Goal: Task Accomplishment & Management: Manage account settings

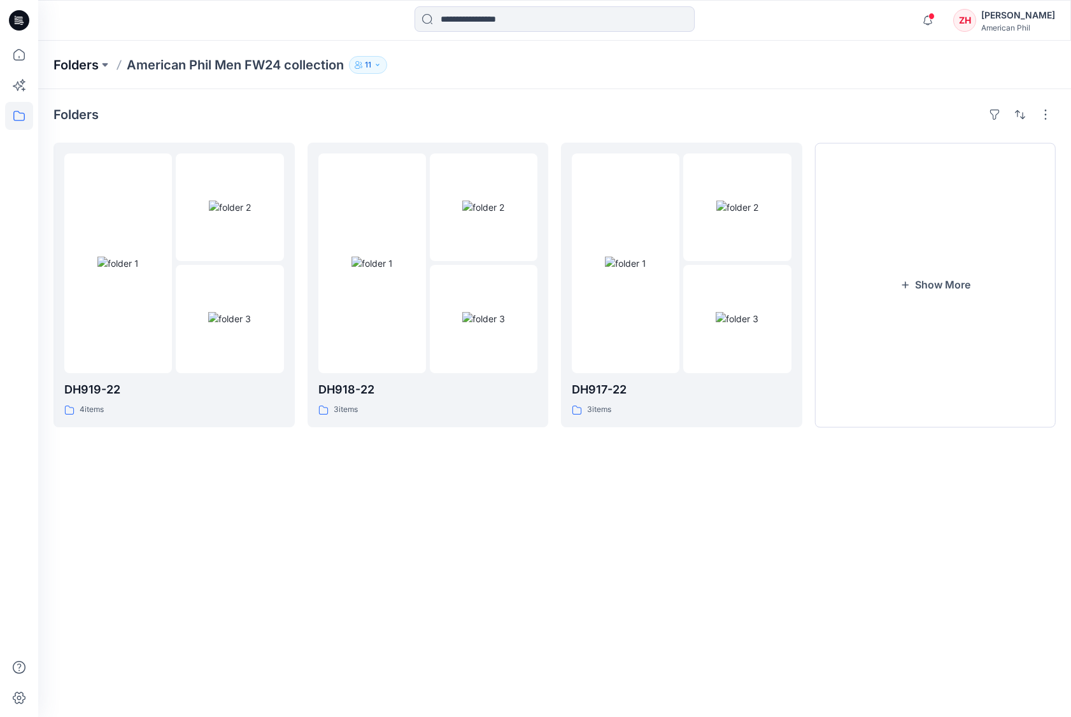
click at [94, 65] on p "Folders" at bounding box center [75, 65] width 45 height 18
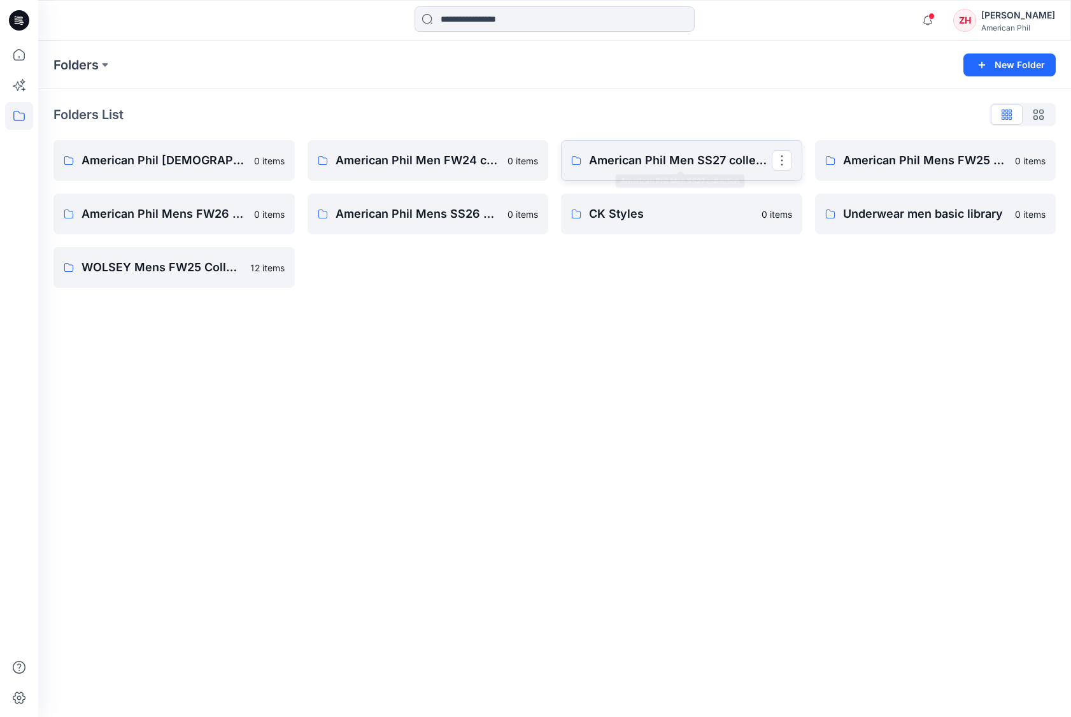
click at [680, 168] on p "American Phil Men SS27 collection" at bounding box center [680, 161] width 183 height 18
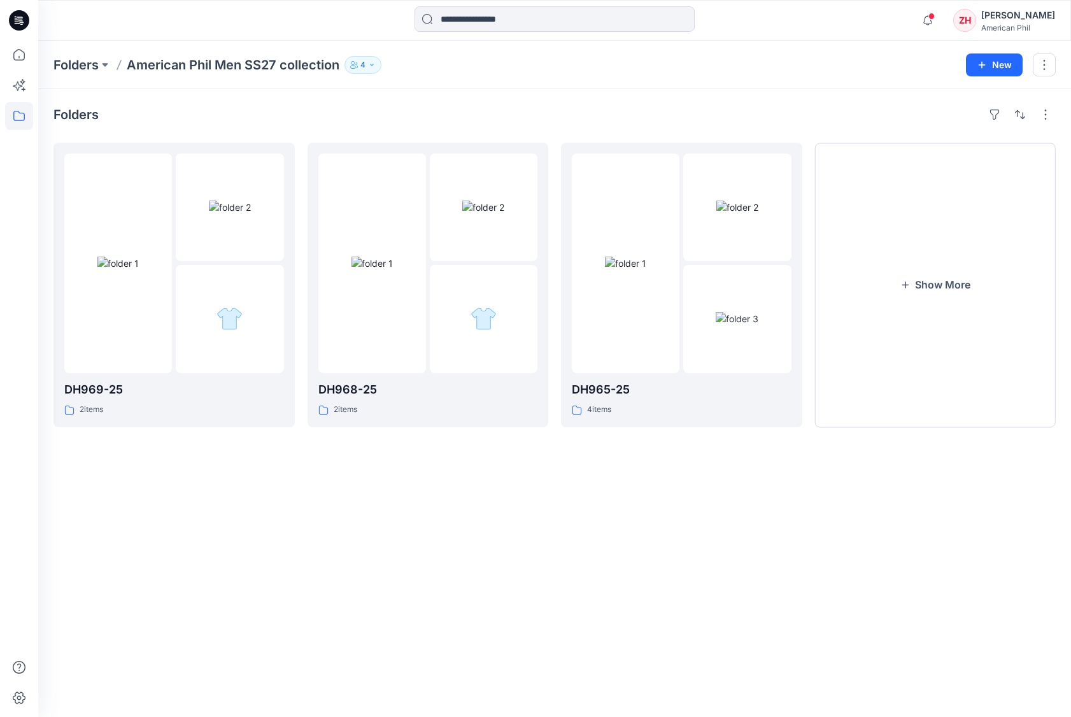
click at [374, 66] on icon "button" at bounding box center [372, 65] width 8 height 8
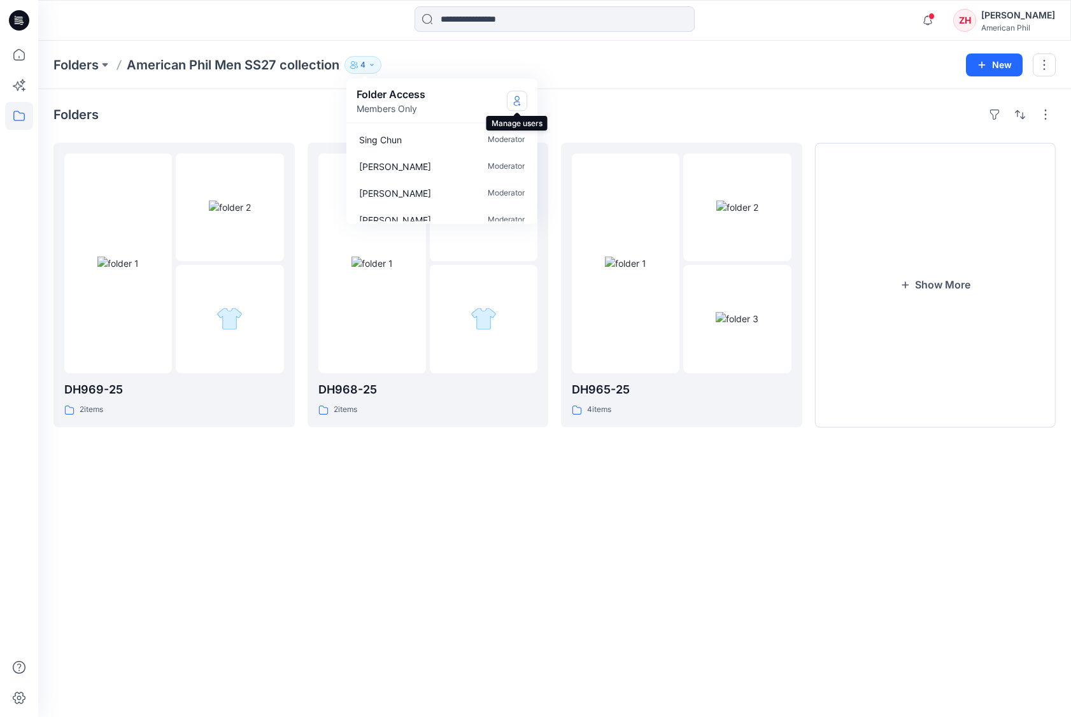
click at [514, 99] on icon "Manage Users" at bounding box center [517, 101] width 10 height 10
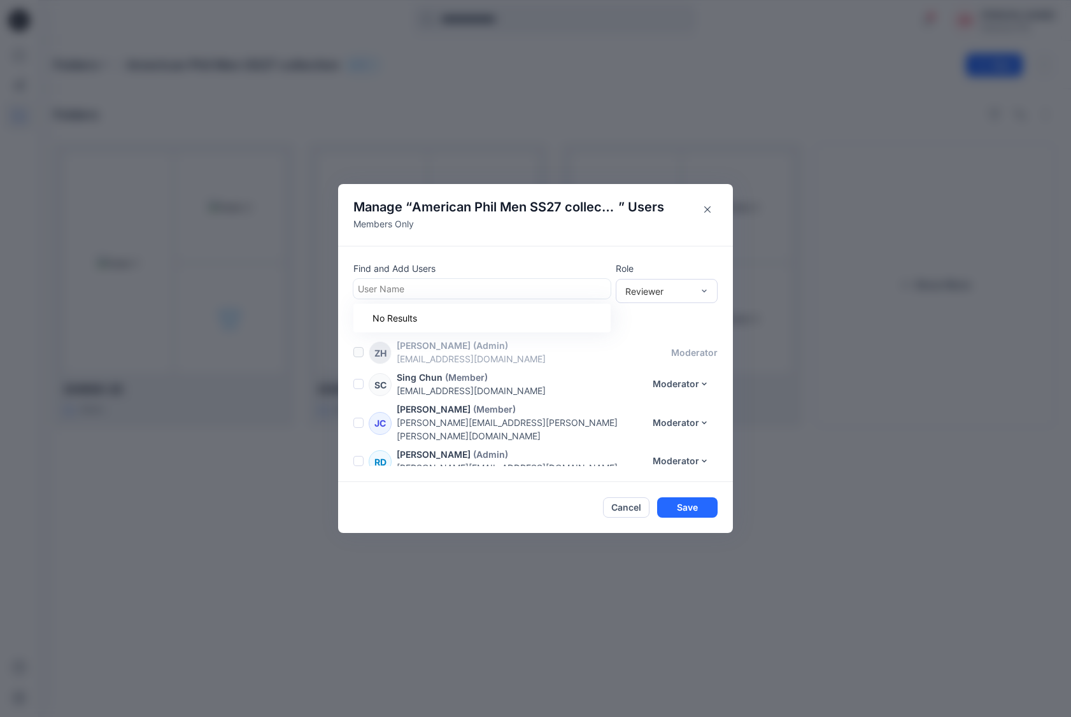
click at [489, 289] on div at bounding box center [482, 289] width 248 height 16
type input "*"
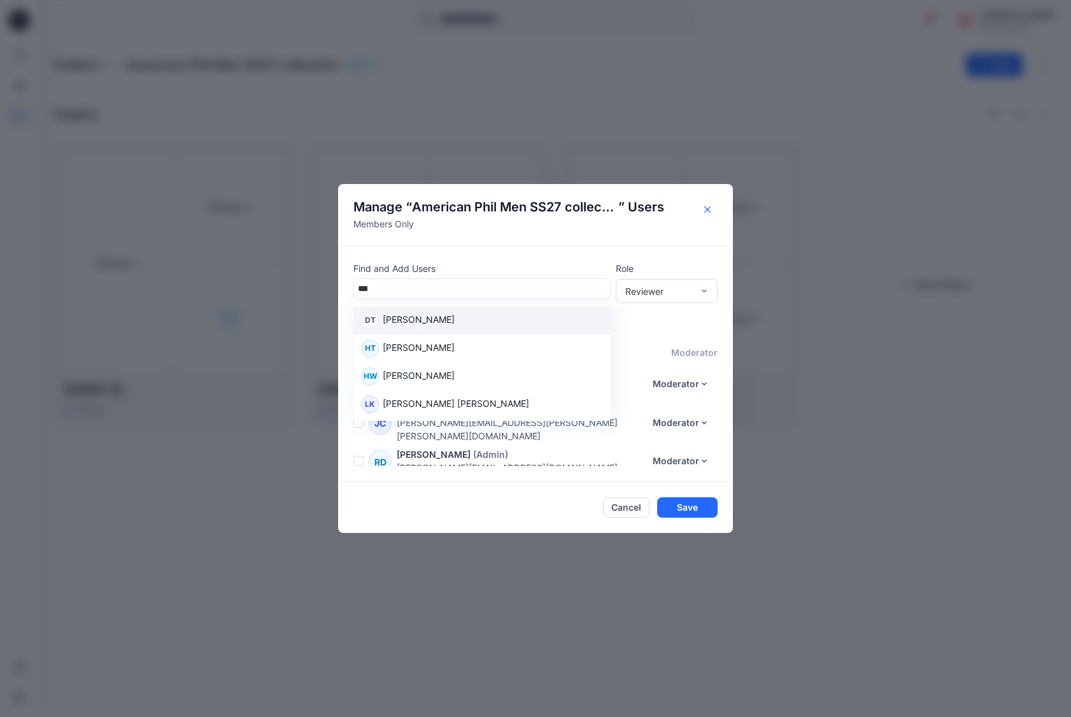
type input "****"
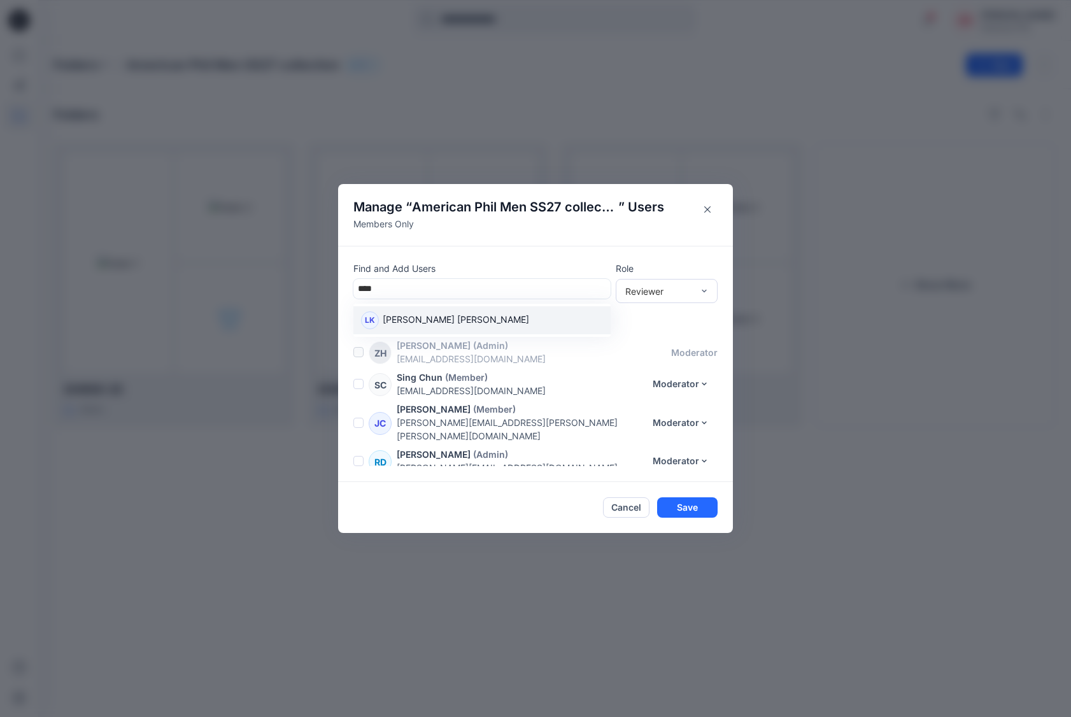
click at [529, 328] on div "LK Lai King Tsui" at bounding box center [482, 320] width 242 height 18
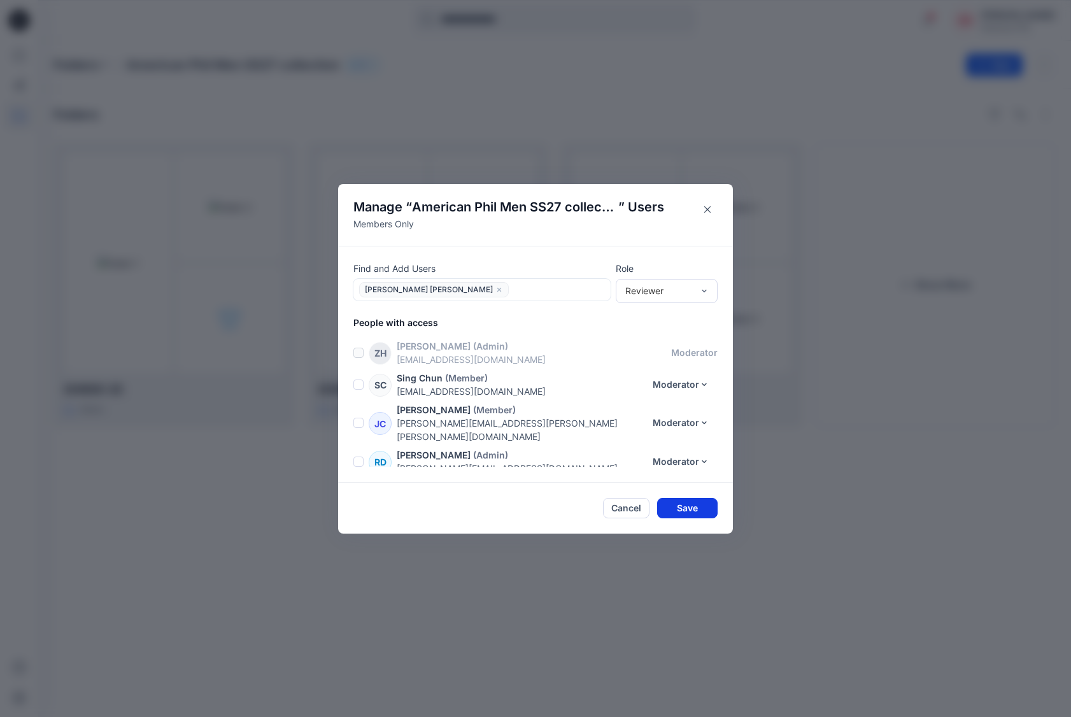
click at [696, 507] on button "Save" at bounding box center [687, 508] width 61 height 20
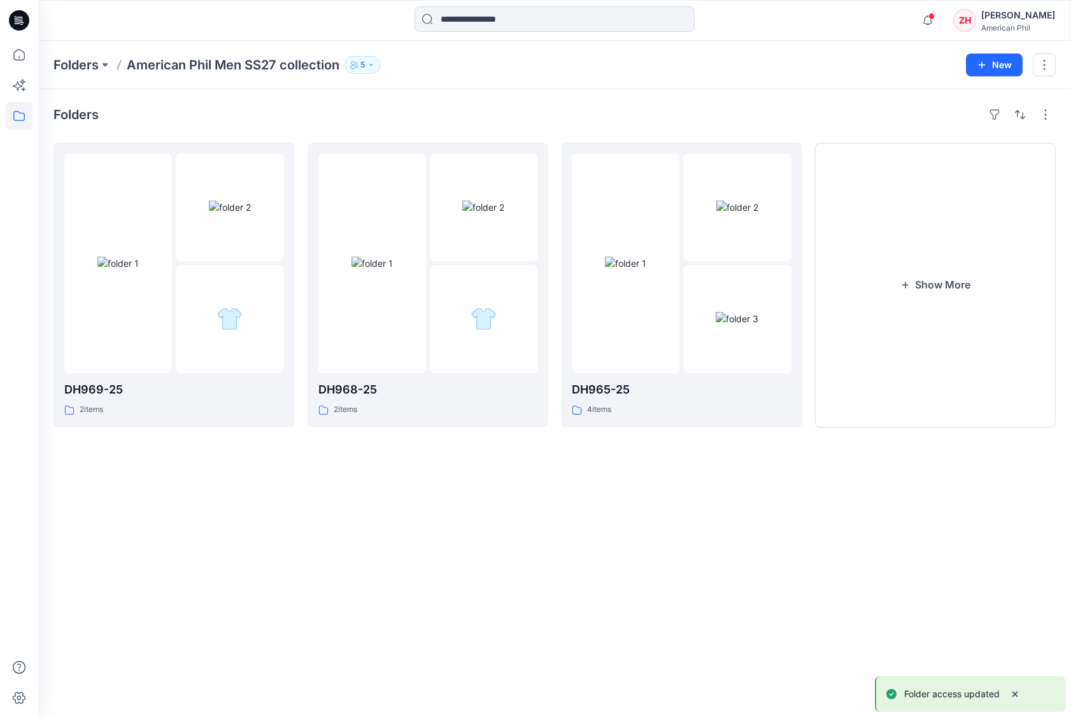
click at [731, 96] on div "Folders DH969-25 2 items DH968-25 2 items DH965-25 4 items Show More" at bounding box center [554, 403] width 1033 height 628
click at [915, 278] on button "Show More" at bounding box center [935, 285] width 241 height 285
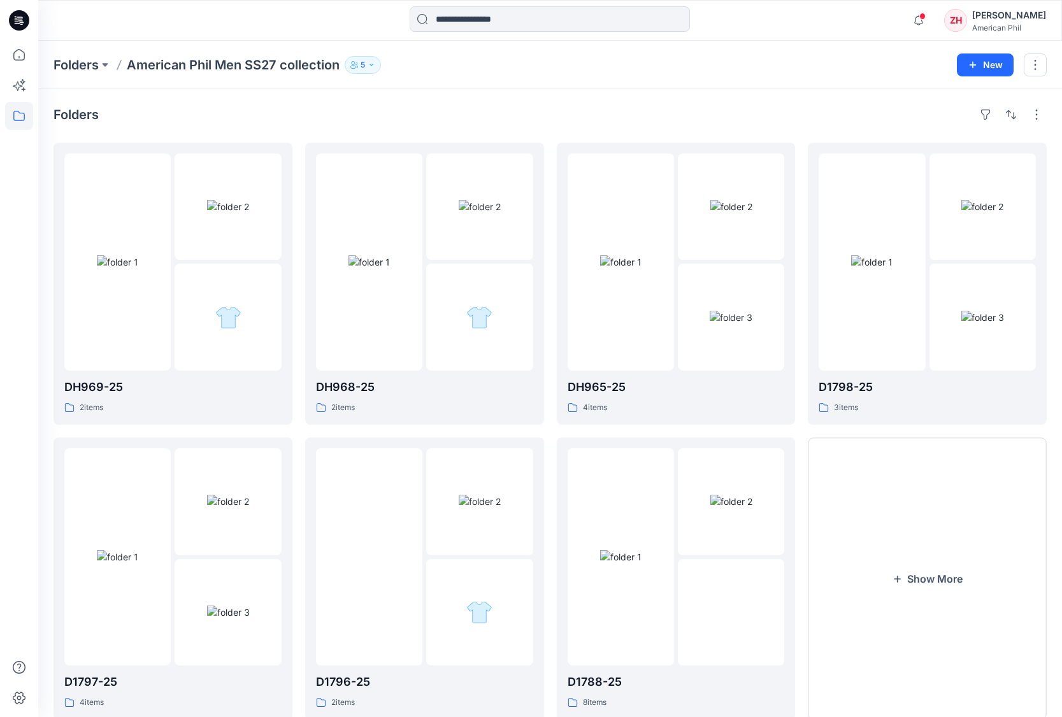
scroll to position [38, 0]
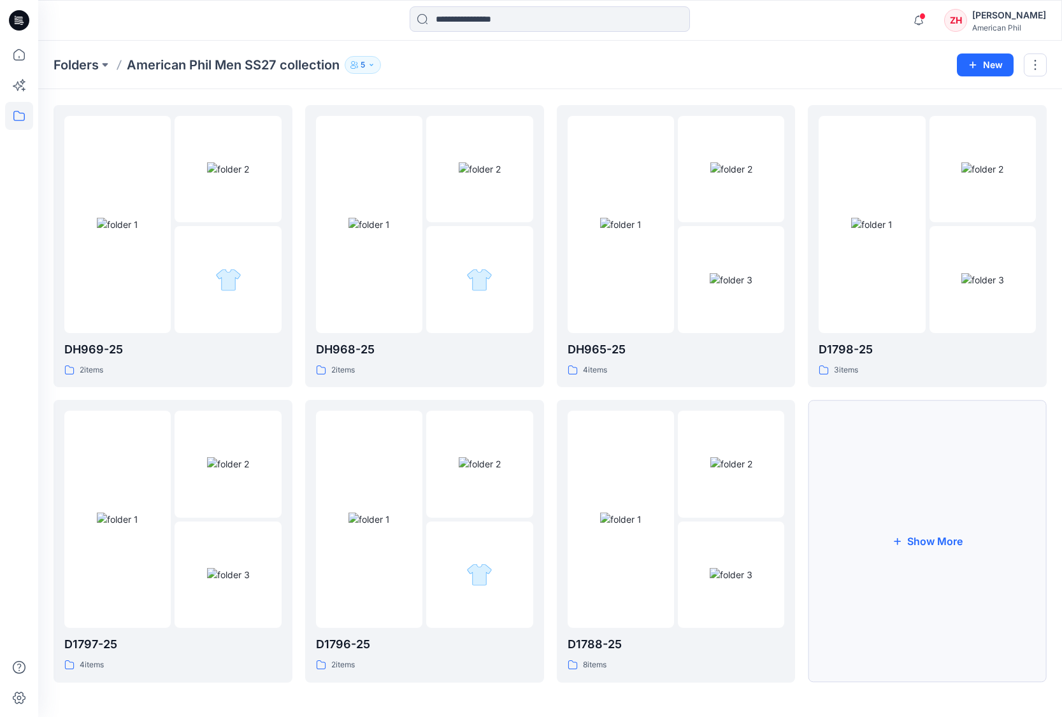
click at [902, 536] on button "Show More" at bounding box center [927, 541] width 239 height 282
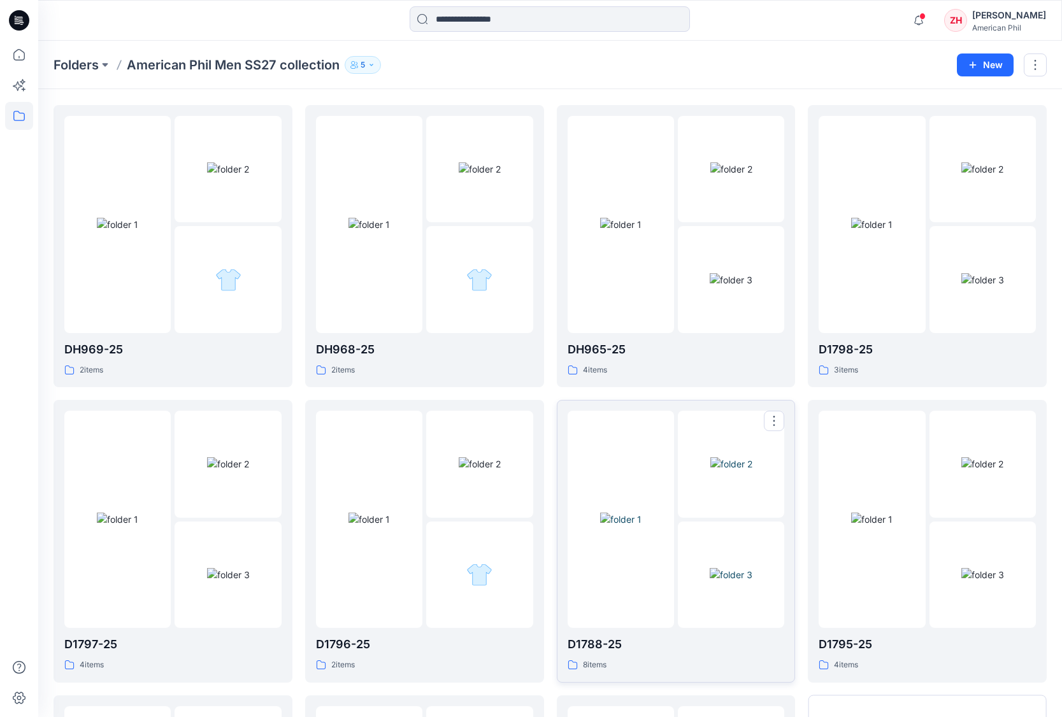
scroll to position [332, 0]
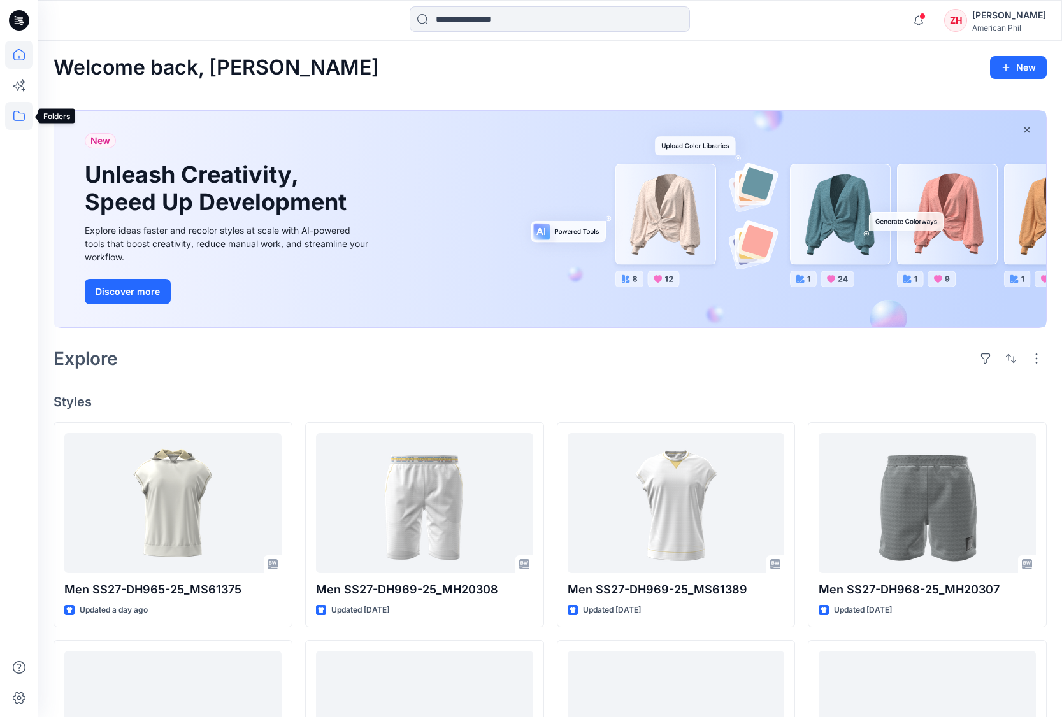
click at [22, 120] on icon at bounding box center [19, 116] width 28 height 28
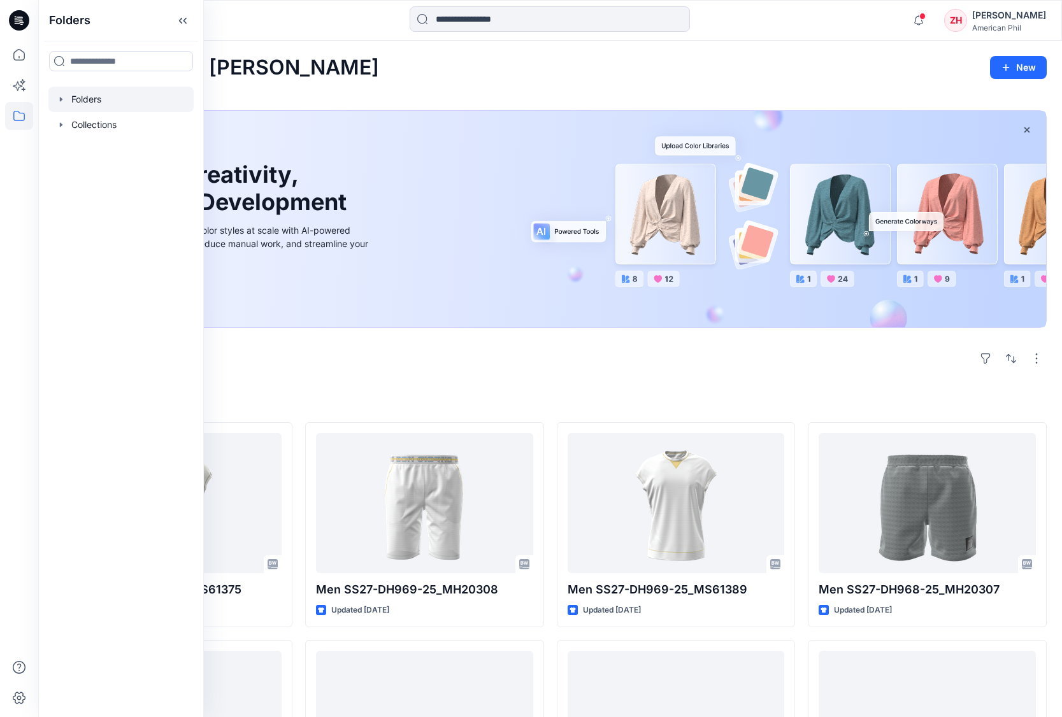
click at [74, 101] on div at bounding box center [120, 99] width 145 height 25
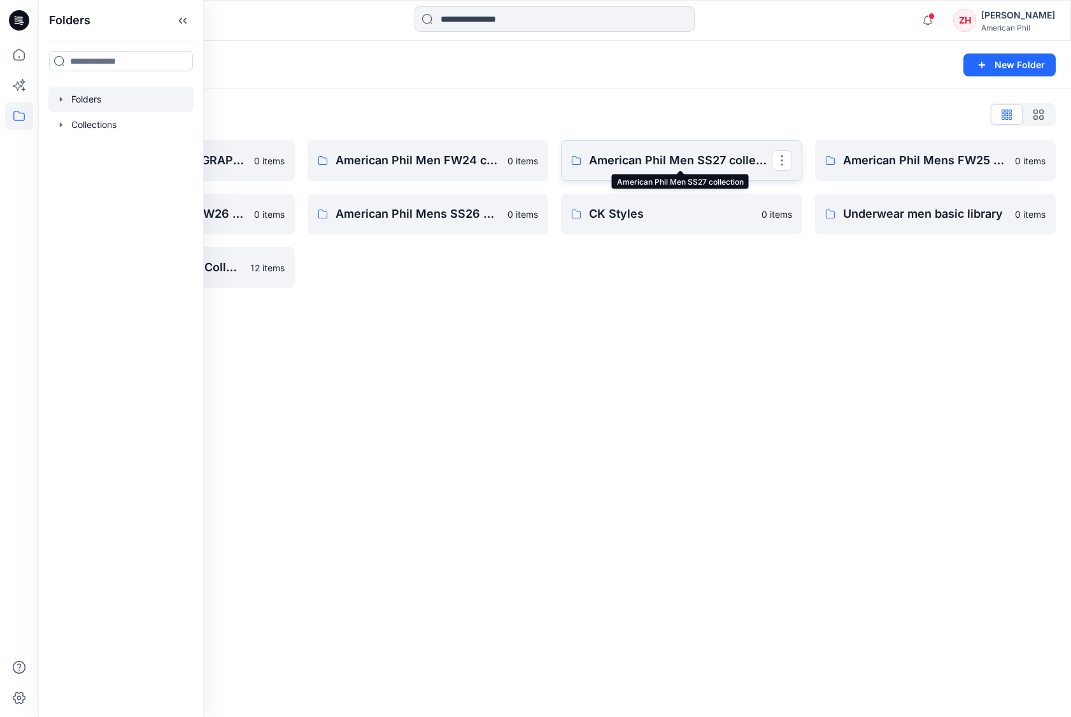
click at [699, 159] on p "American Phil Men SS27 collection" at bounding box center [680, 161] width 183 height 18
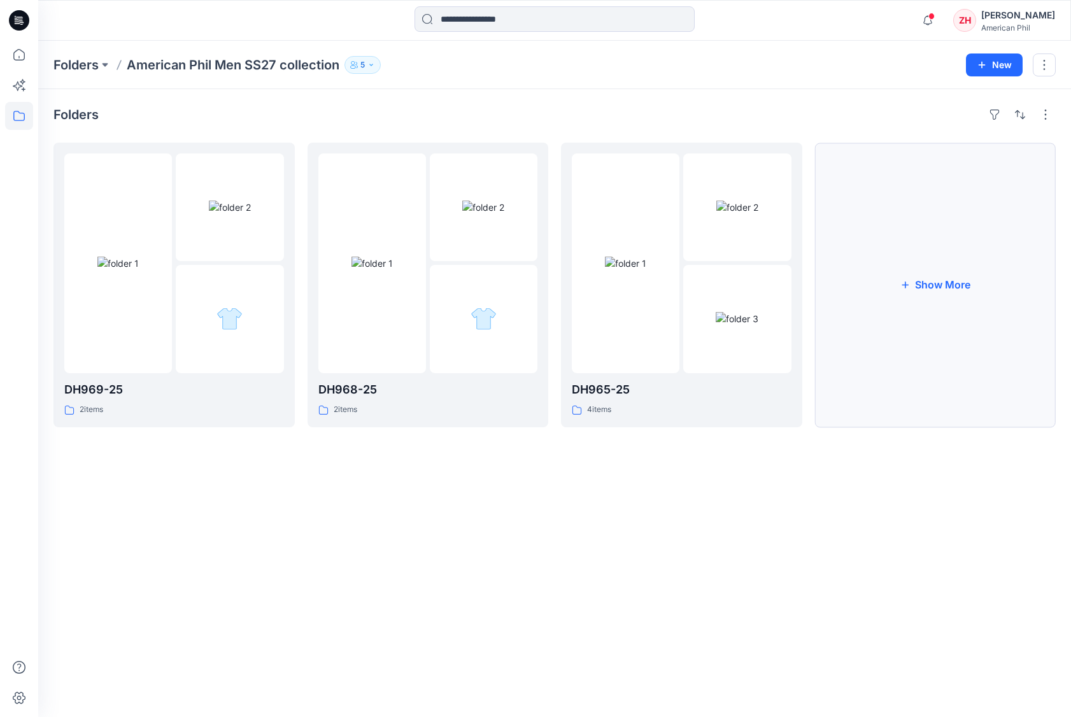
click at [881, 287] on button "Show More" at bounding box center [935, 285] width 241 height 285
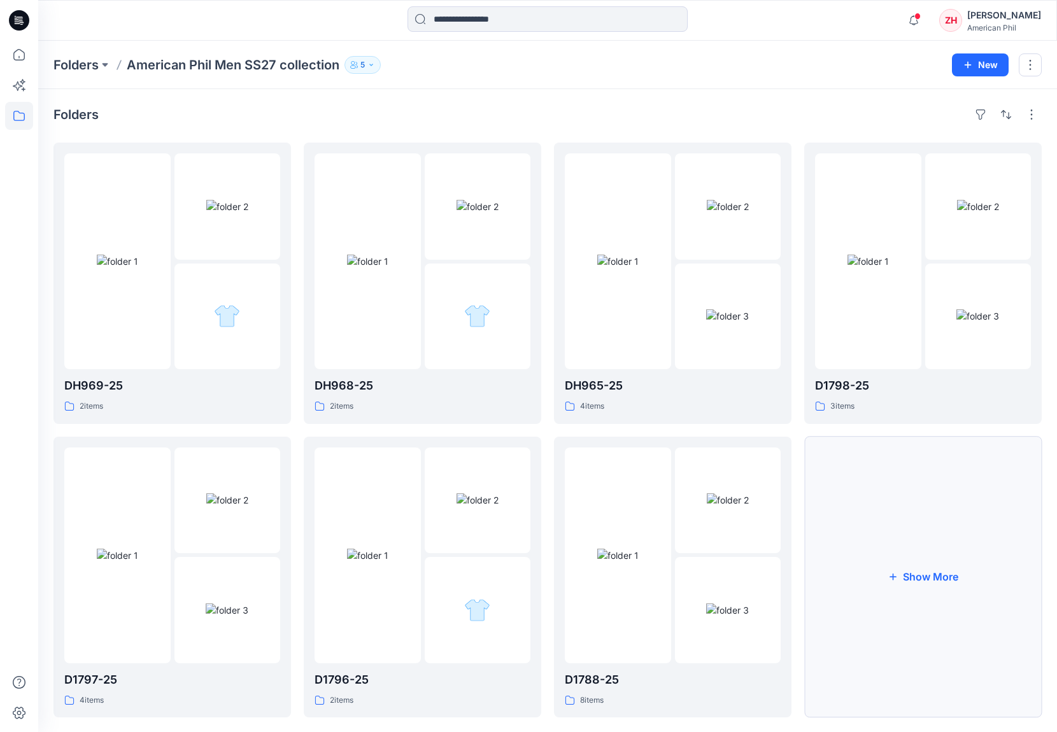
click at [979, 596] on button "Show More" at bounding box center [923, 578] width 238 height 282
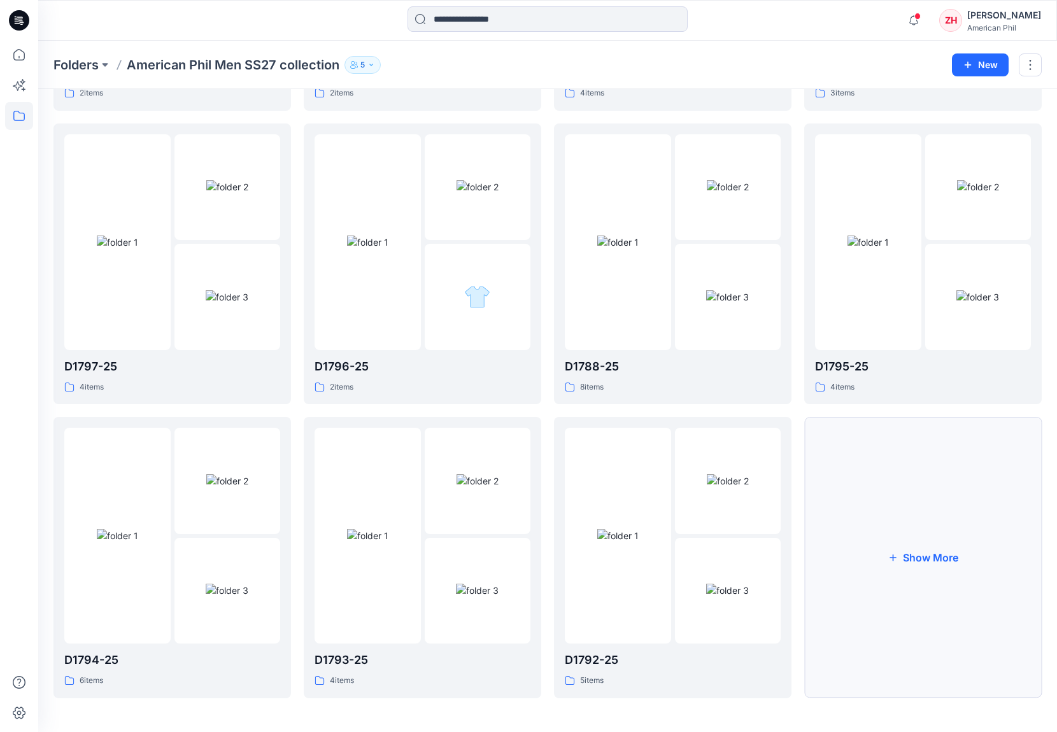
click at [887, 516] on button "Show More" at bounding box center [923, 558] width 238 height 282
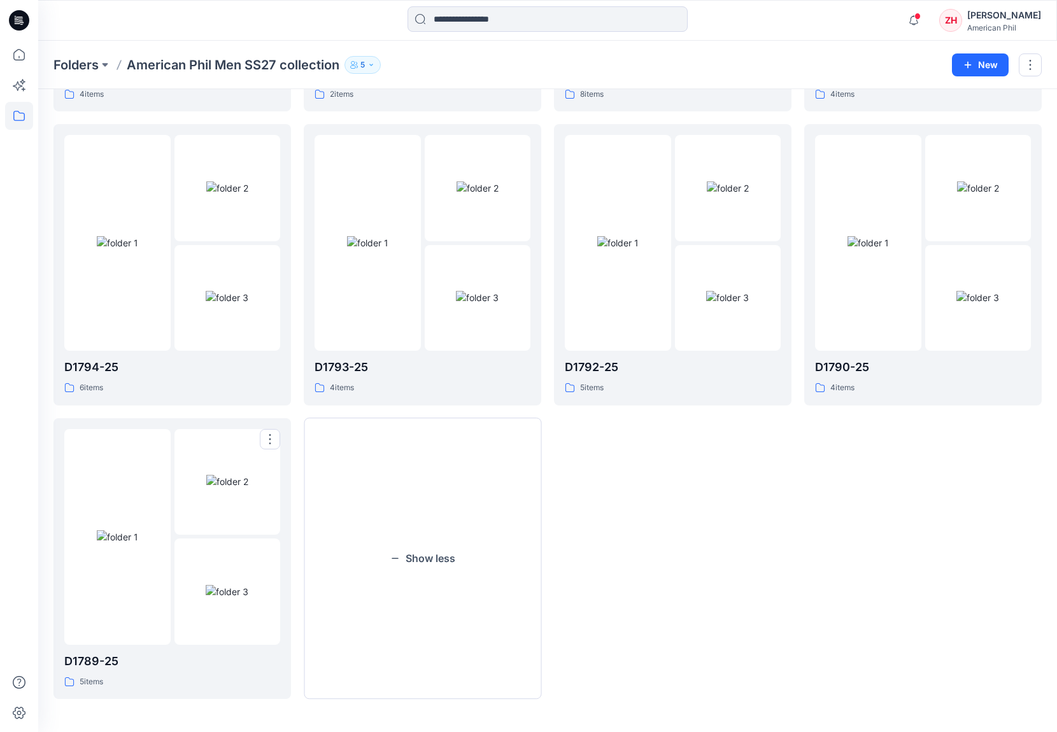
click at [125, 531] on img at bounding box center [117, 537] width 41 height 13
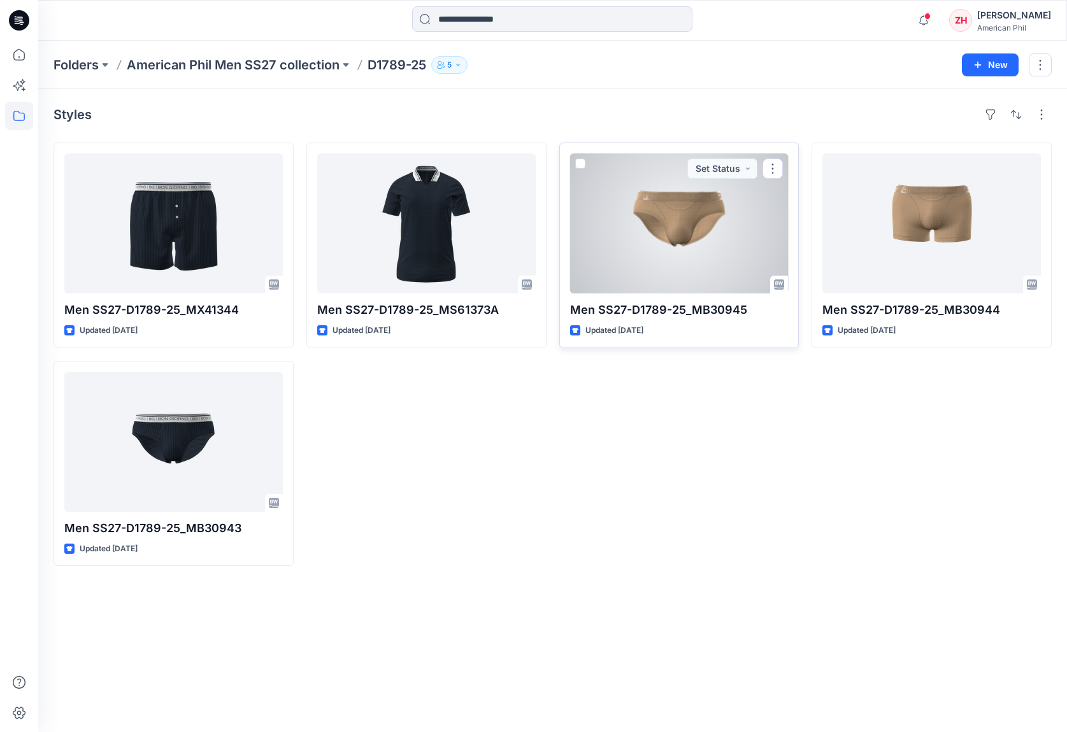
click at [699, 220] on div at bounding box center [679, 223] width 218 height 140
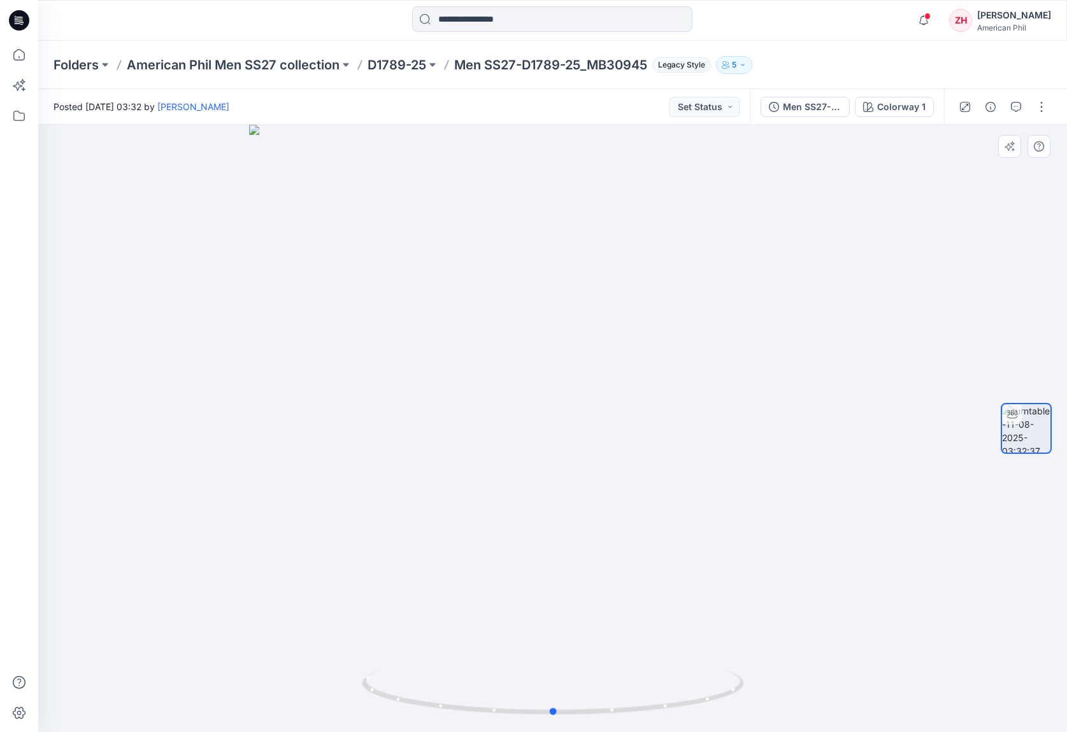
drag, startPoint x: 739, startPoint y: 424, endPoint x: 634, endPoint y: 366, distance: 119.7
click at [745, 415] on div at bounding box center [552, 429] width 1029 height 608
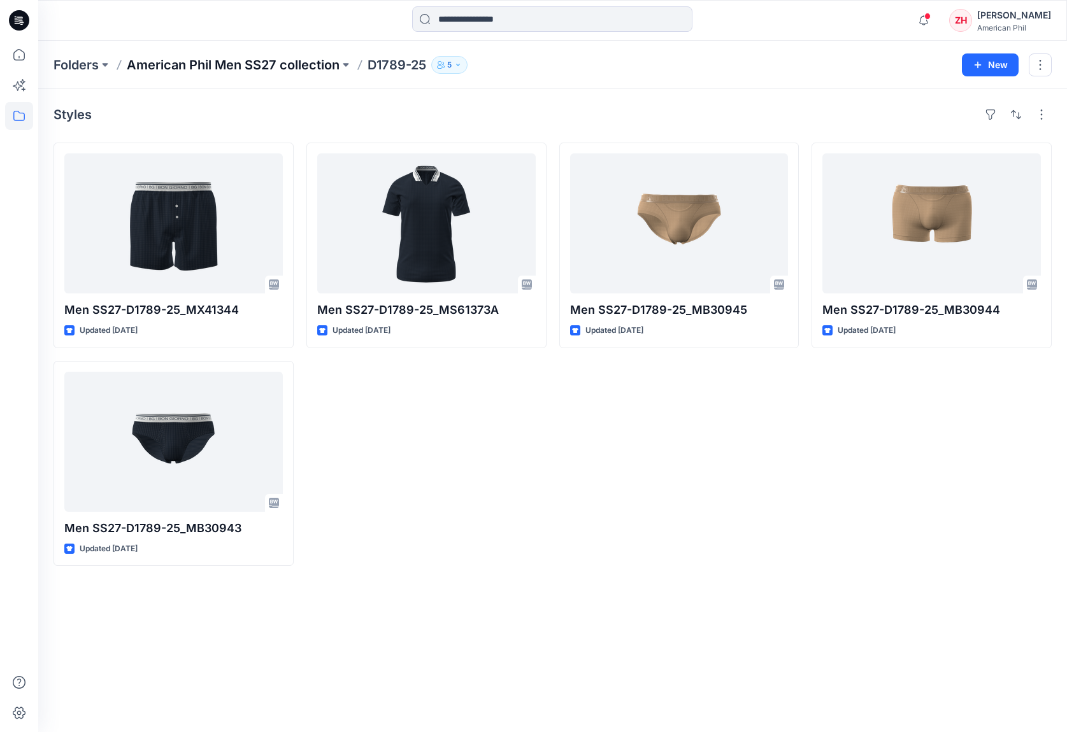
click at [332, 64] on p "American Phil Men SS27 collection" at bounding box center [233, 65] width 213 height 18
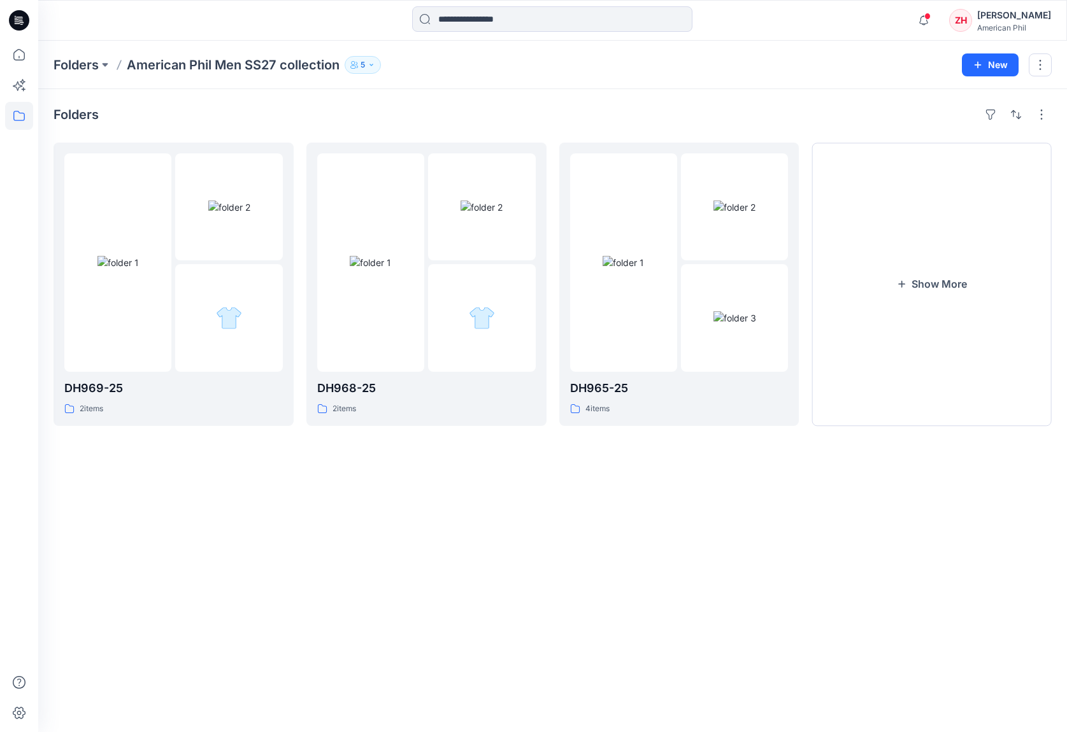
click at [369, 62] on button "5" at bounding box center [363, 65] width 36 height 18
click at [490, 52] on div "Folders American Phil Men SS27 collection 5 Folder Access Members Only Sing Chu…" at bounding box center [552, 65] width 1029 height 48
click at [922, 276] on button "Show More" at bounding box center [931, 284] width 240 height 283
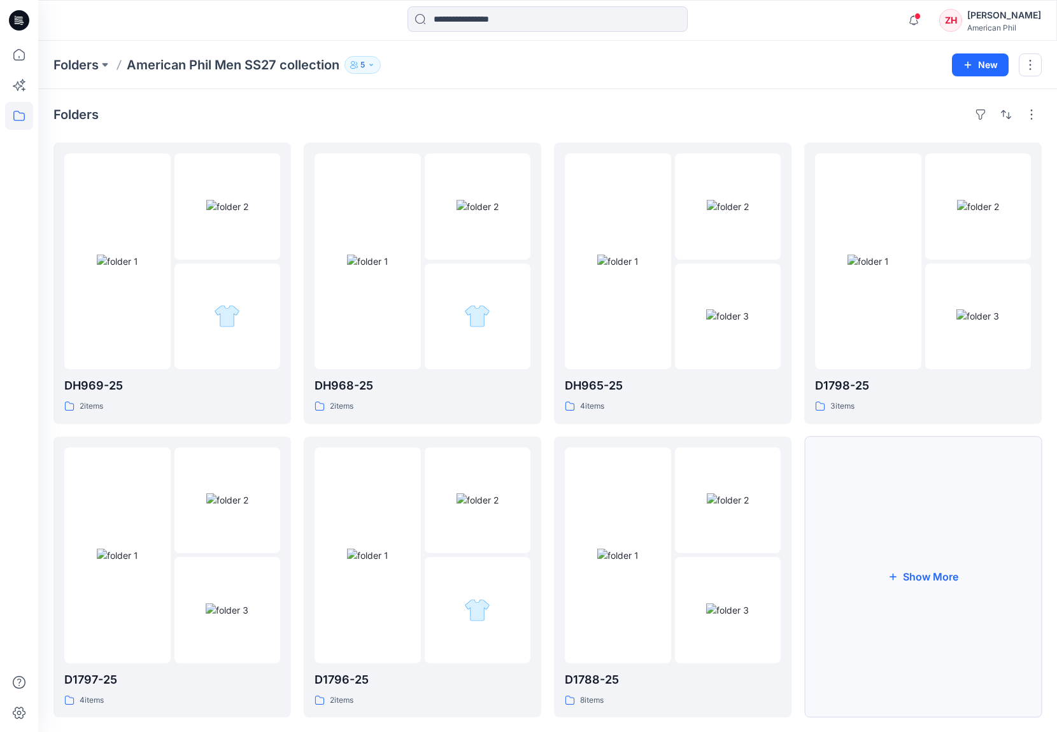
scroll to position [20, 0]
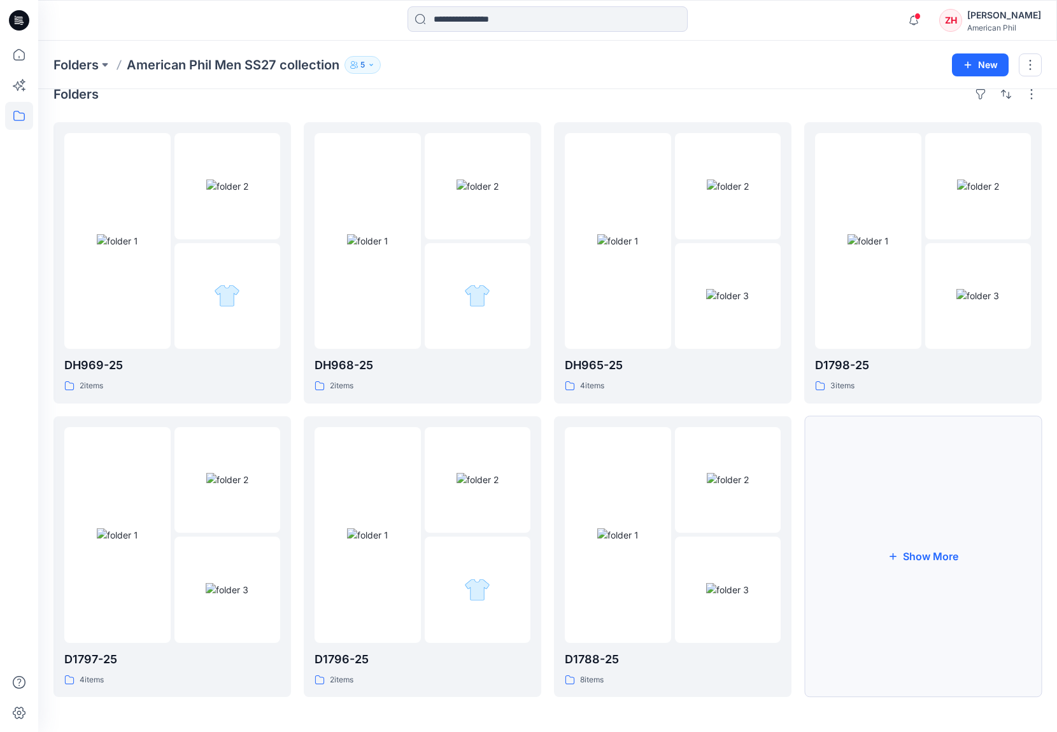
click at [936, 501] on button "Show More" at bounding box center [923, 558] width 238 height 282
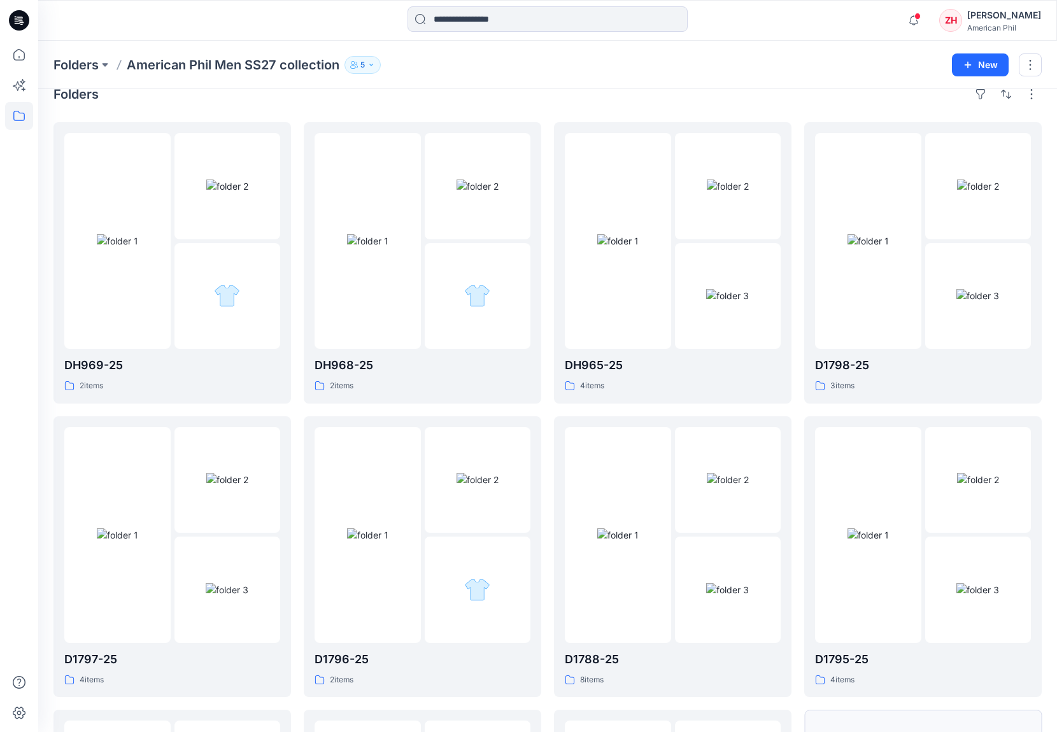
scroll to position [313, 0]
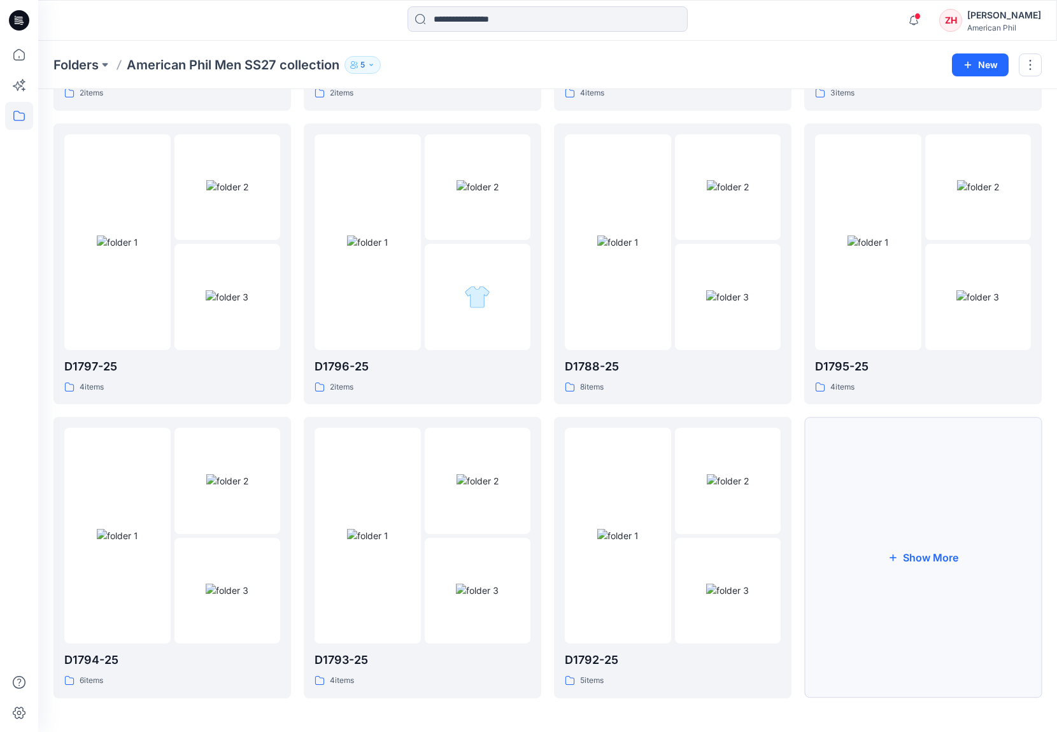
click at [970, 519] on button "Show More" at bounding box center [923, 558] width 238 height 282
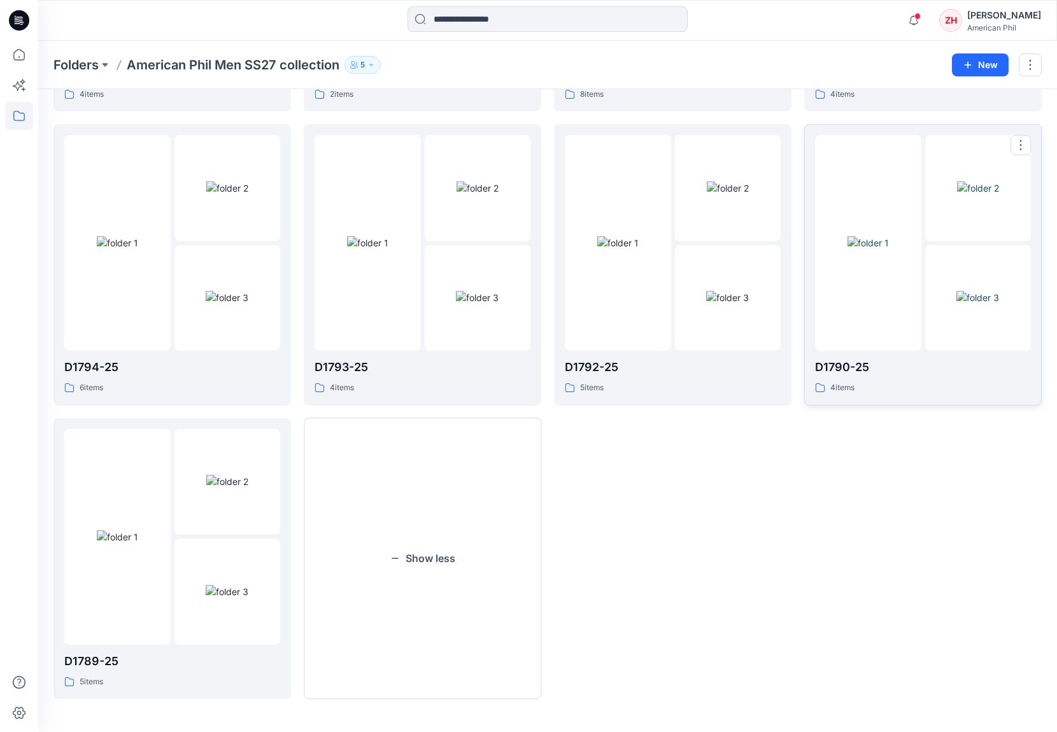
click at [889, 250] on img at bounding box center [868, 242] width 41 height 13
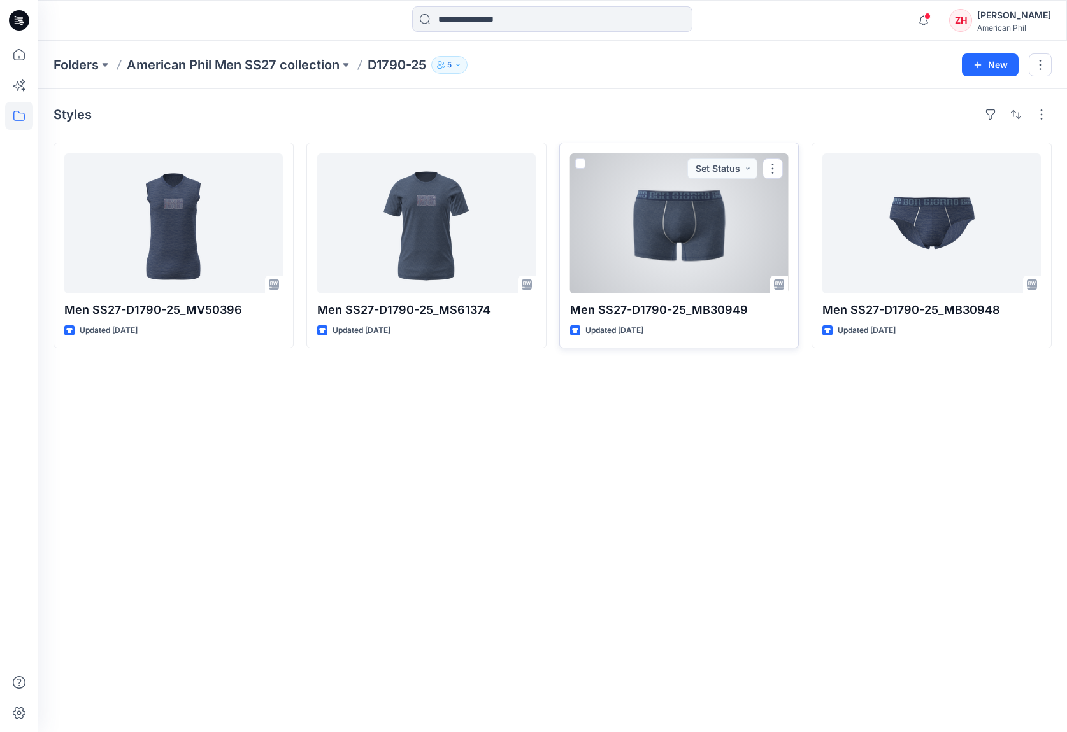
click at [663, 252] on div at bounding box center [679, 223] width 218 height 140
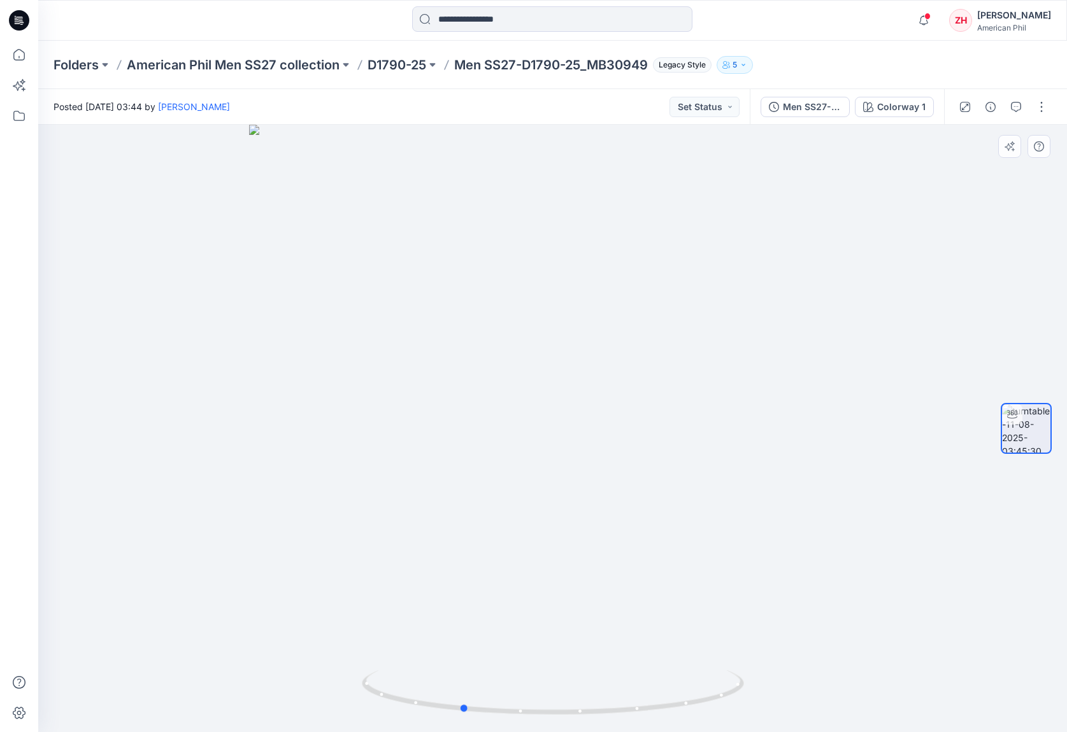
drag, startPoint x: 762, startPoint y: 381, endPoint x: 489, endPoint y: 278, distance: 291.2
click at [672, 378] on div at bounding box center [552, 429] width 1029 height 608
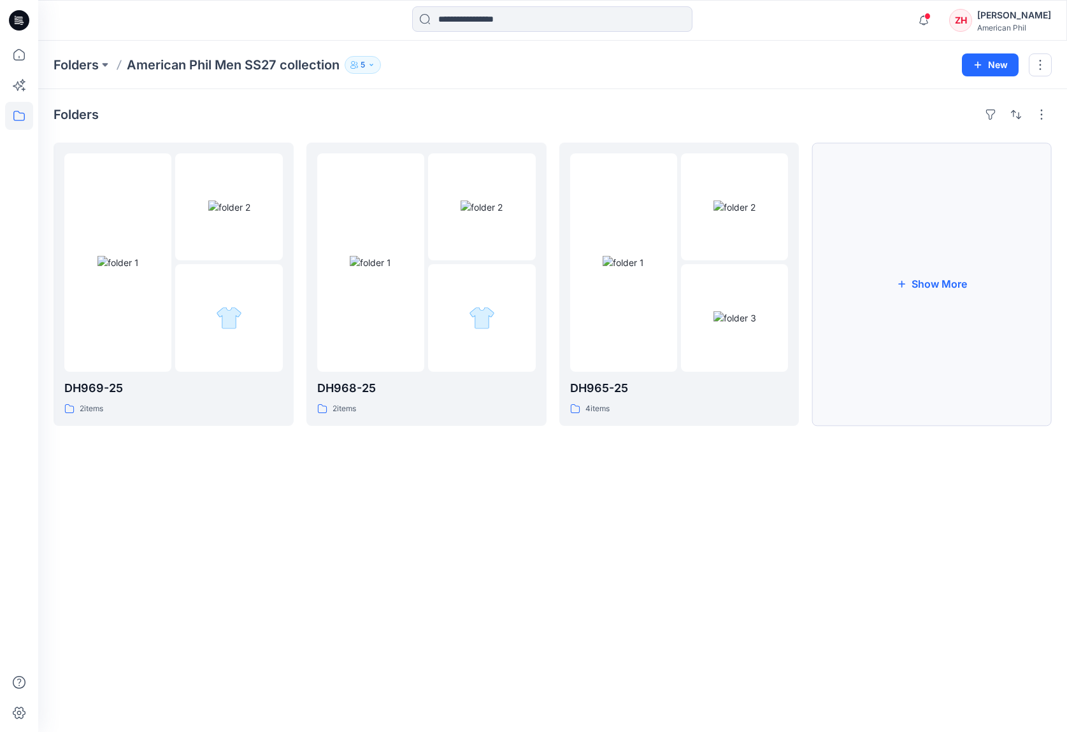
click at [936, 306] on button "Show More" at bounding box center [931, 284] width 240 height 283
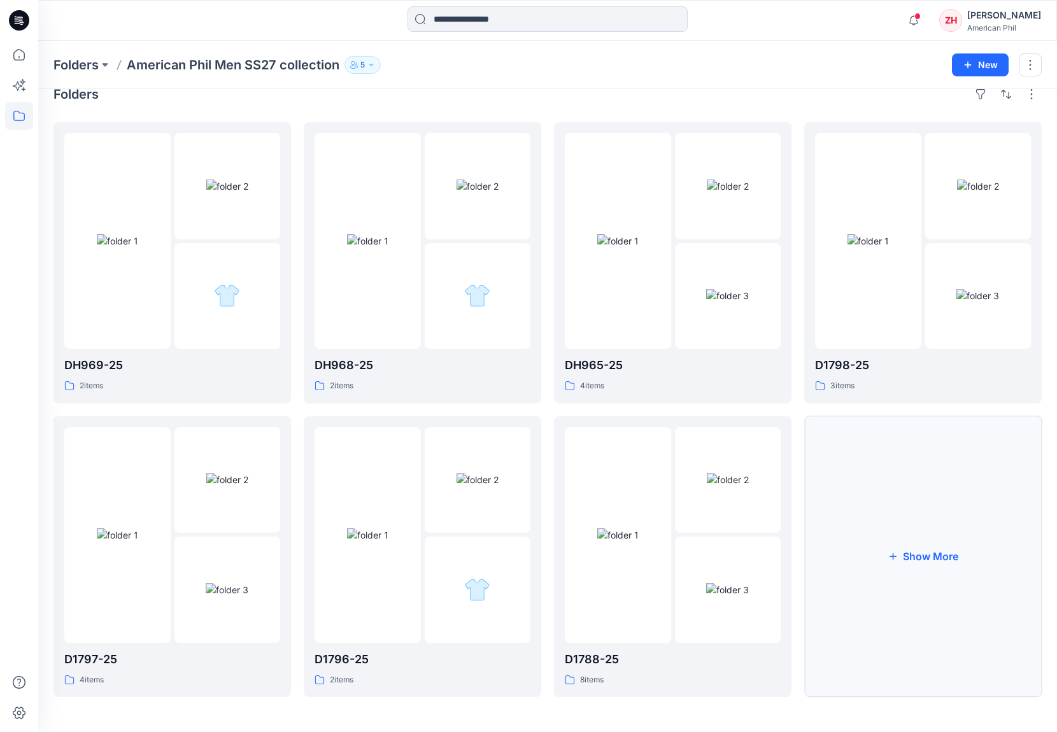
click at [955, 501] on button "Show More" at bounding box center [923, 558] width 238 height 282
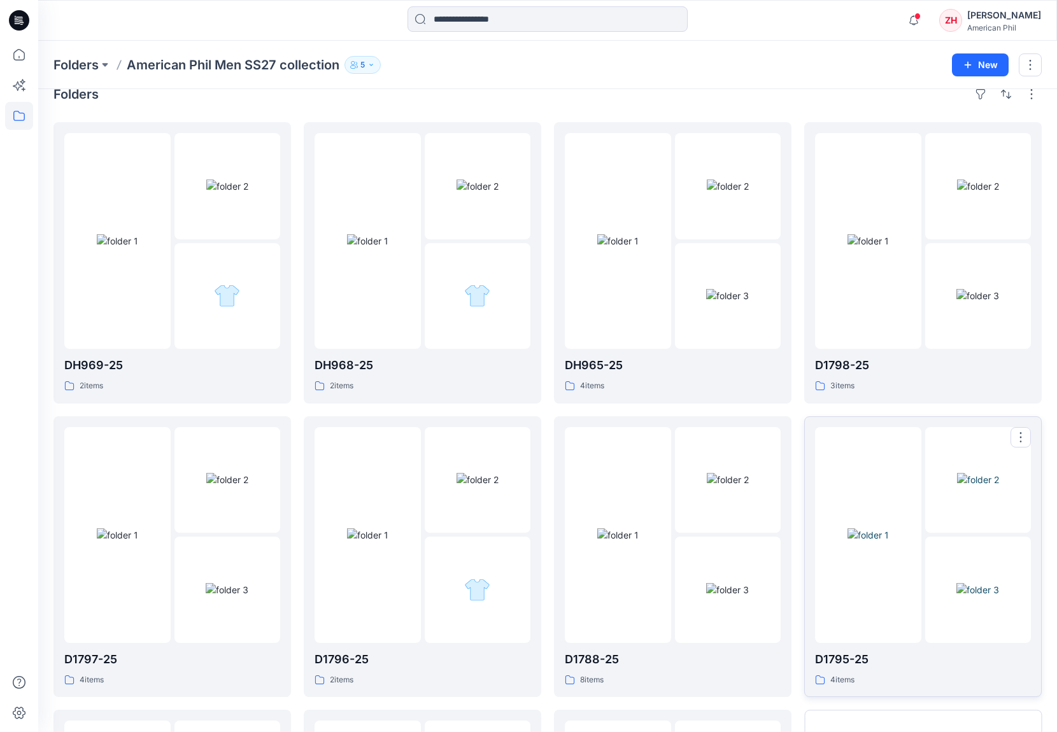
scroll to position [313, 0]
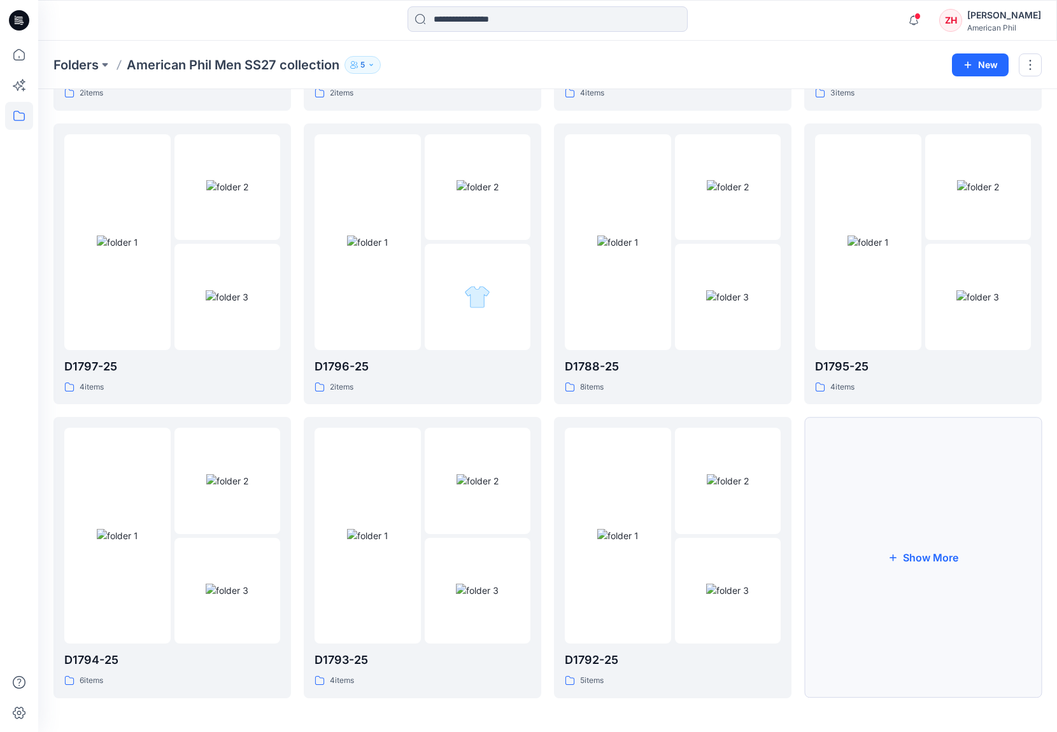
click at [914, 508] on button "Show More" at bounding box center [923, 558] width 238 height 282
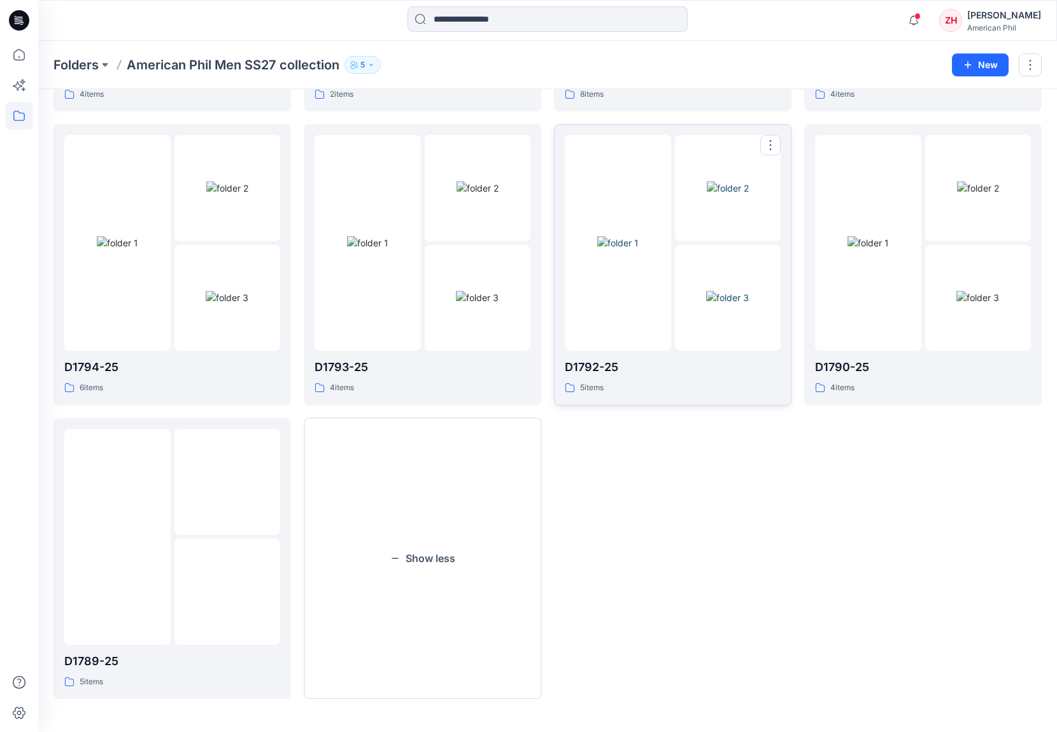
click at [623, 236] on img at bounding box center [617, 242] width 41 height 13
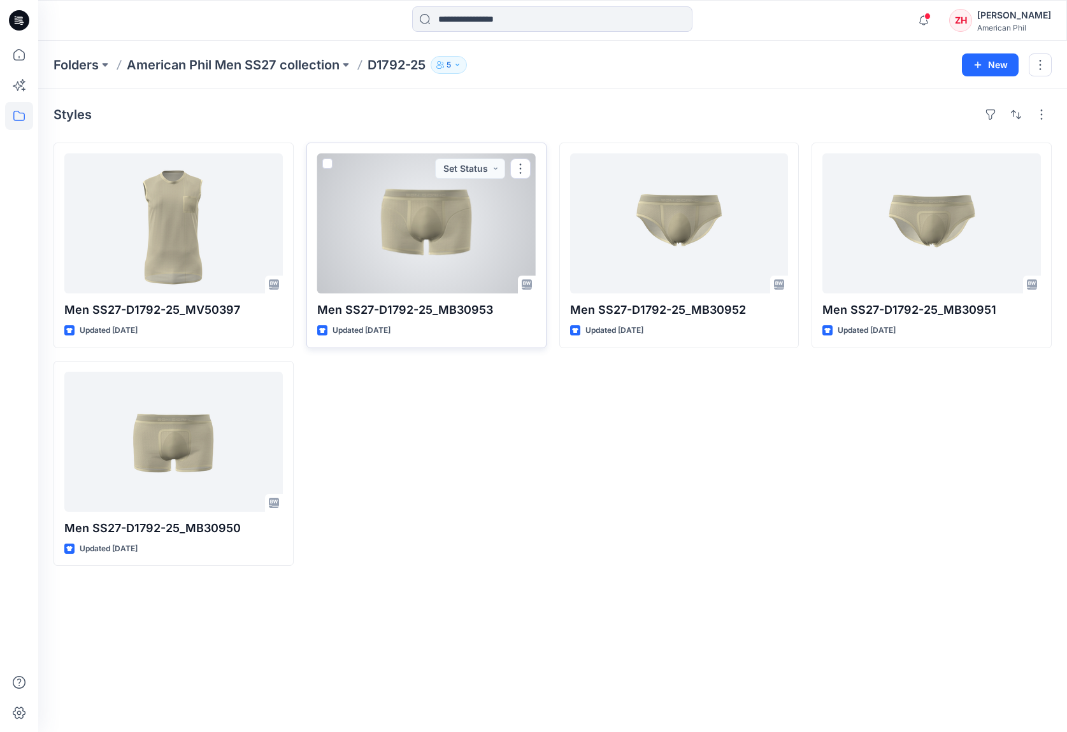
click at [434, 230] on div at bounding box center [426, 223] width 218 height 140
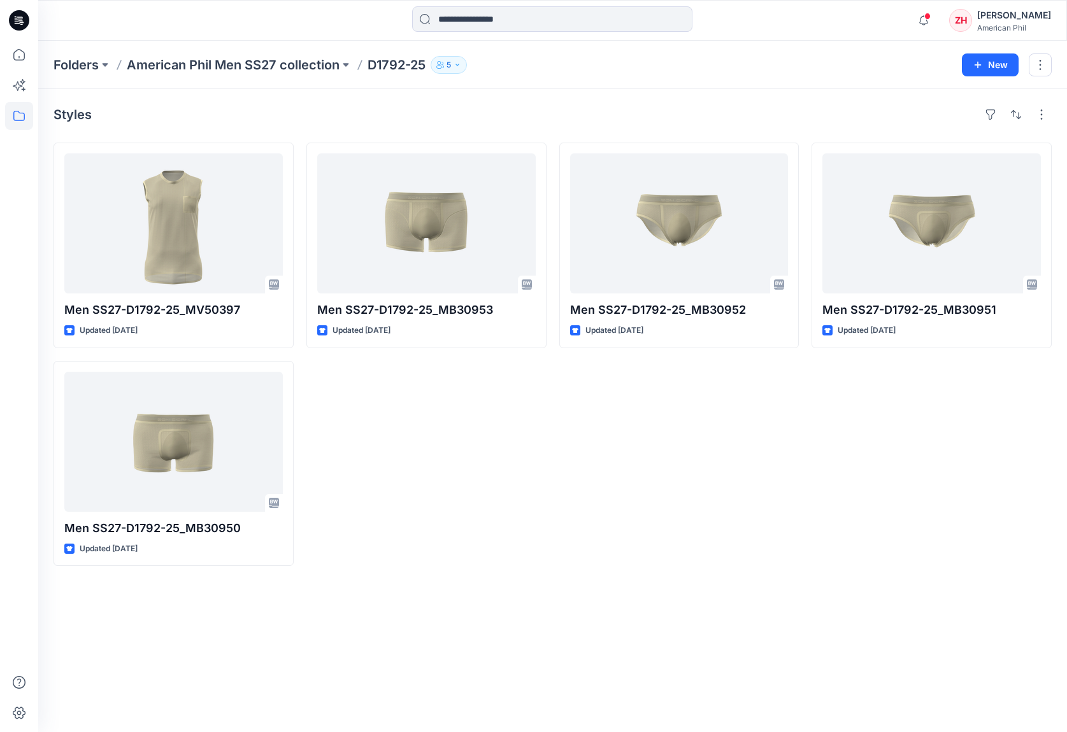
click at [755, 50] on div "Folders American Phil Men SS27 collection D1792-25 5 New" at bounding box center [552, 65] width 1029 height 48
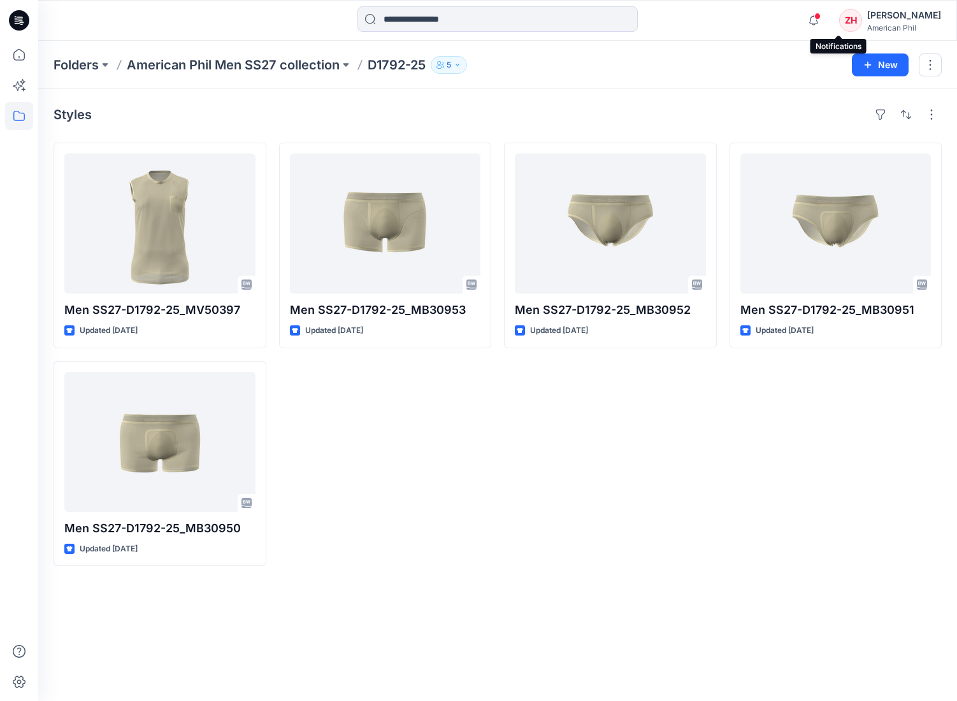
click at [820, 17] on span at bounding box center [817, 16] width 6 height 7
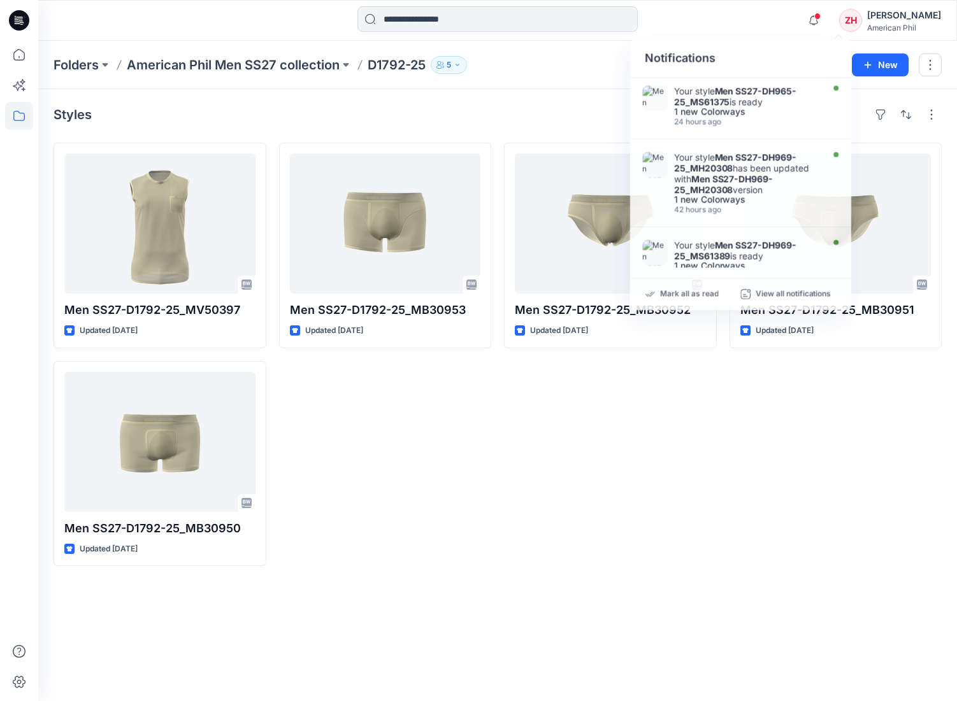
click at [744, 32] on div "Notifications Your style Men SS27-DH965-25_MS61375 is ready 1 new Colorways 24 …" at bounding box center [497, 20] width 918 height 28
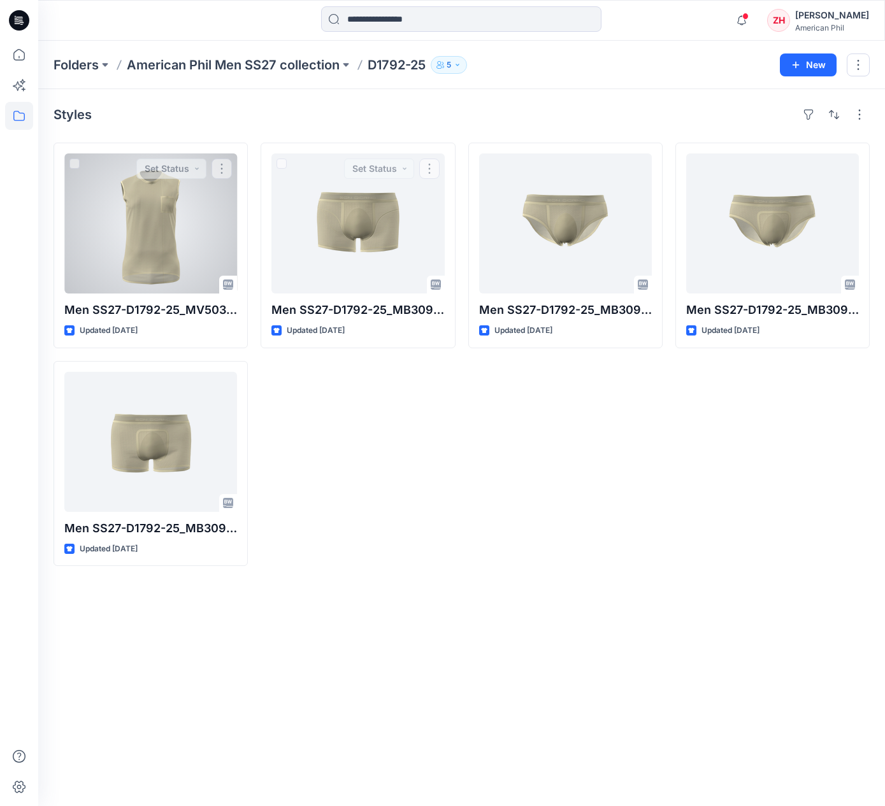
drag, startPoint x: 192, startPoint y: 207, endPoint x: 231, endPoint y: 212, distance: 39.8
click at [192, 207] on div at bounding box center [150, 223] width 173 height 140
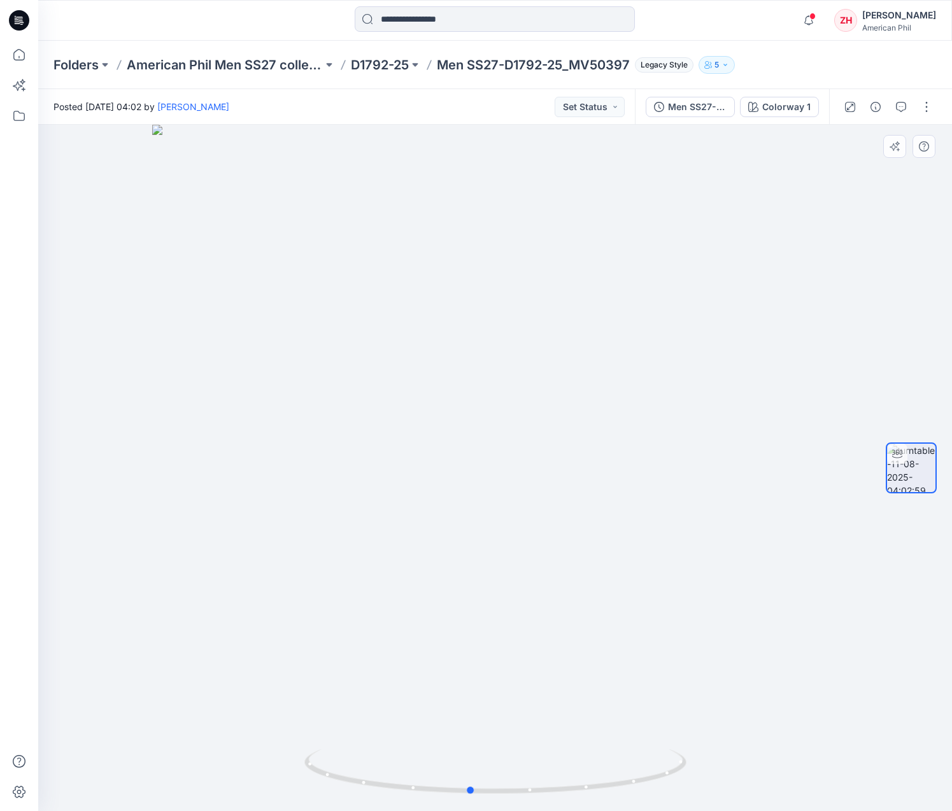
drag, startPoint x: 653, startPoint y: 459, endPoint x: 623, endPoint y: 420, distance: 49.4
click at [632, 425] on div at bounding box center [495, 468] width 914 height 687
click at [286, 64] on p "American Phil Men SS27 collection" at bounding box center [225, 65] width 196 height 18
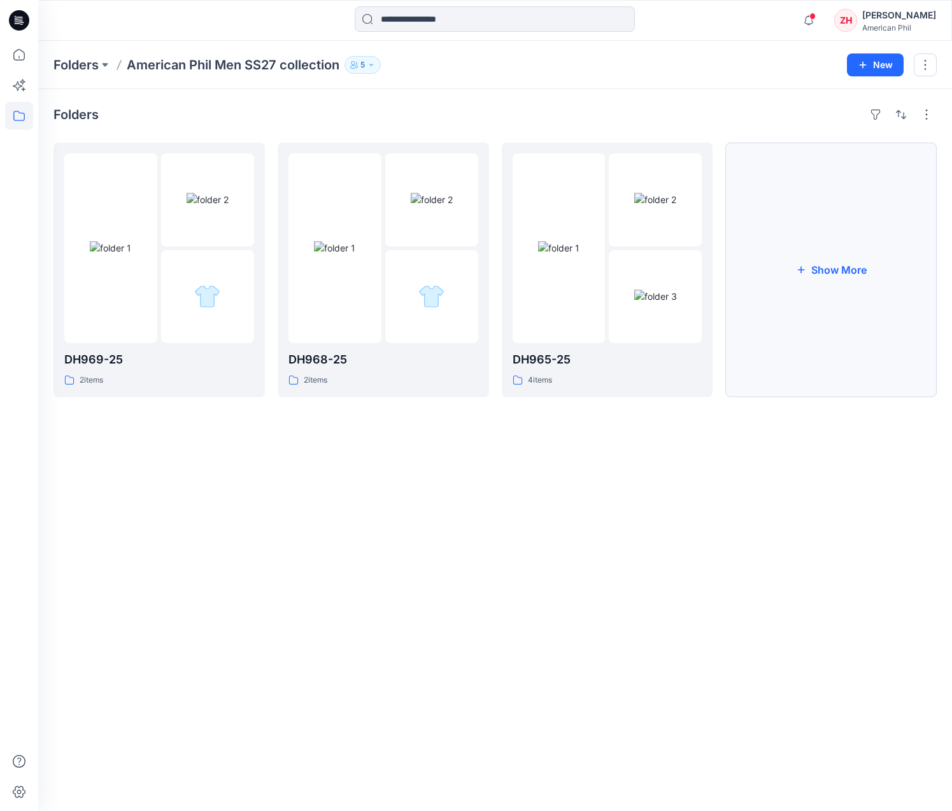
click at [860, 266] on button "Show More" at bounding box center [830, 270] width 211 height 255
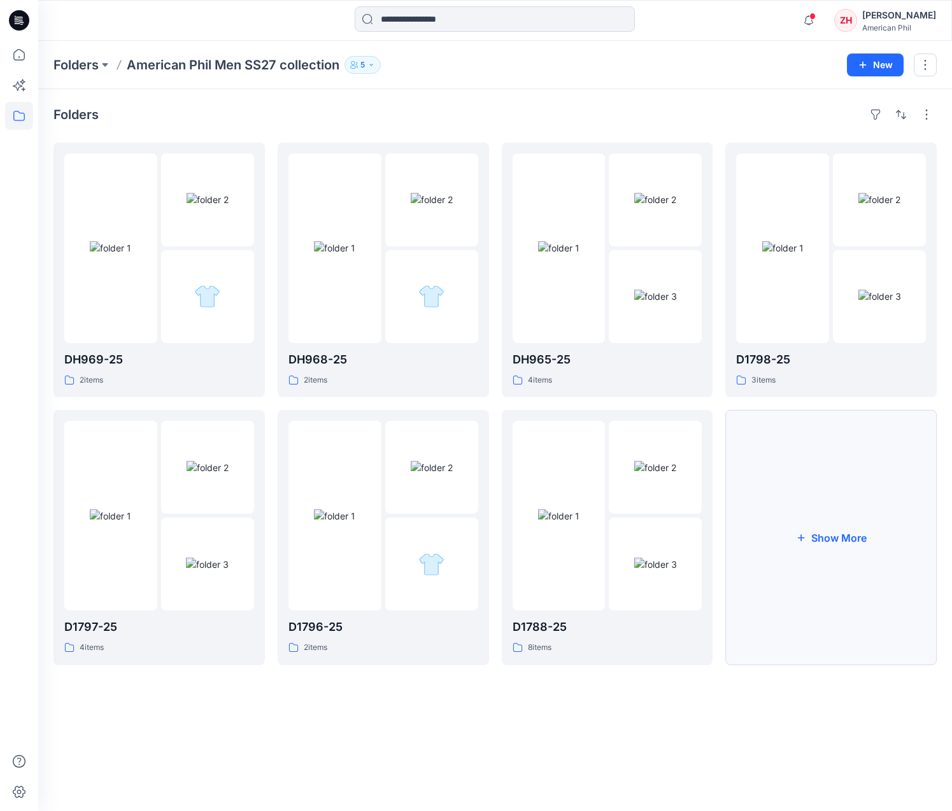
click at [859, 504] on button "Show More" at bounding box center [830, 537] width 211 height 255
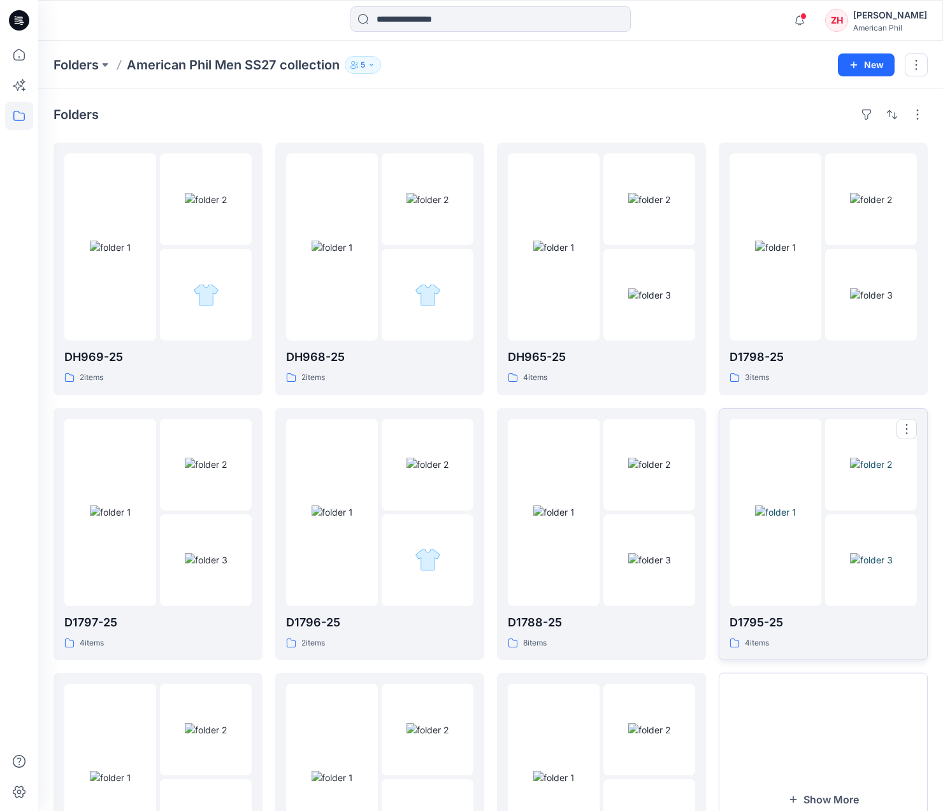
scroll to position [148, 0]
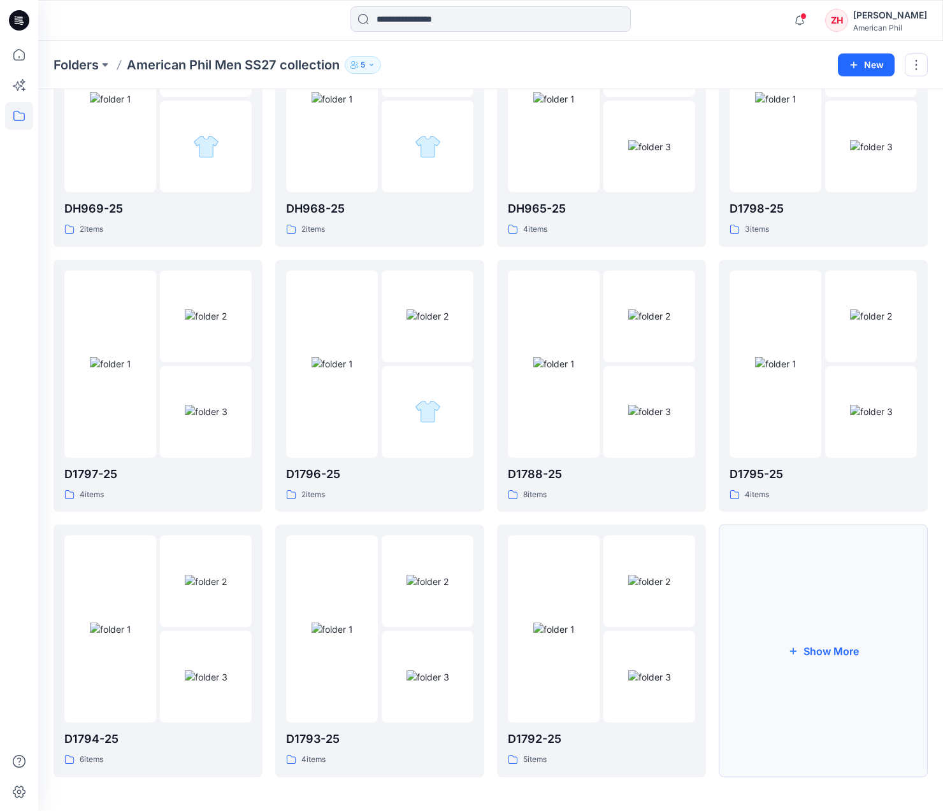
click at [860, 581] on button "Show More" at bounding box center [822, 651] width 209 height 253
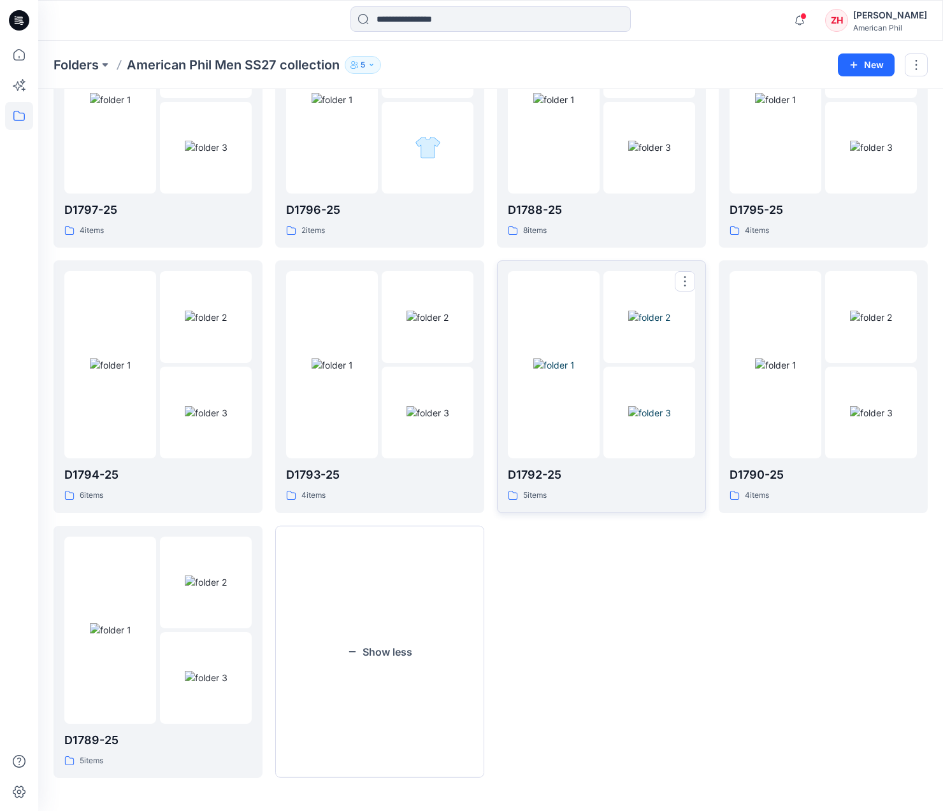
click at [574, 359] on img at bounding box center [553, 365] width 41 height 13
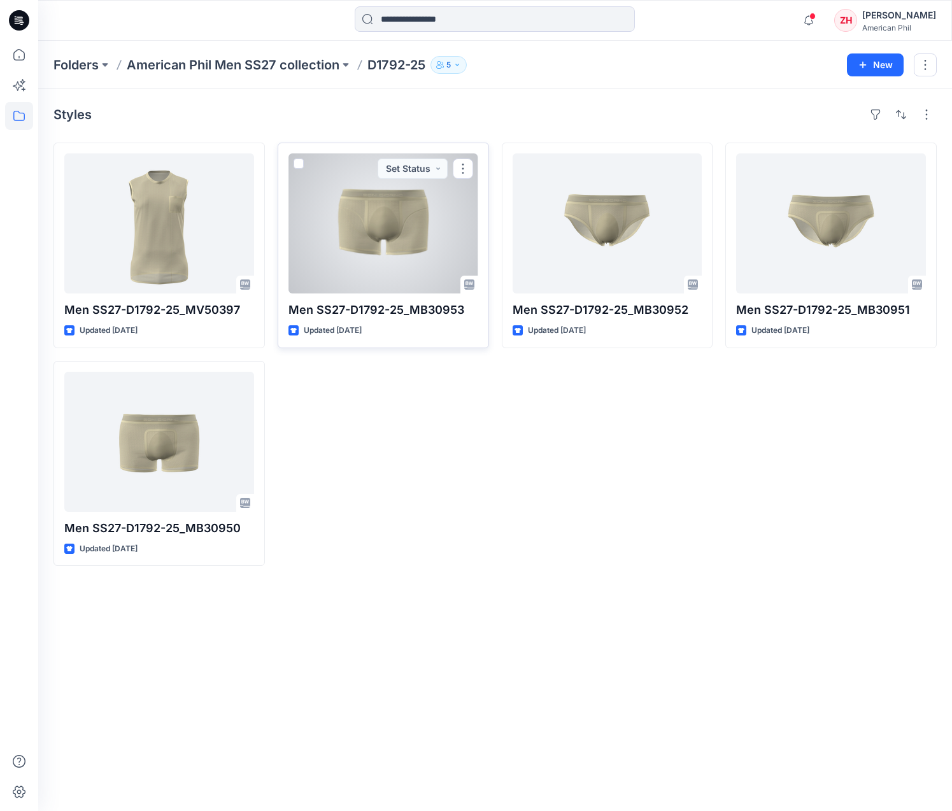
click at [419, 232] on div at bounding box center [384, 223] width 190 height 140
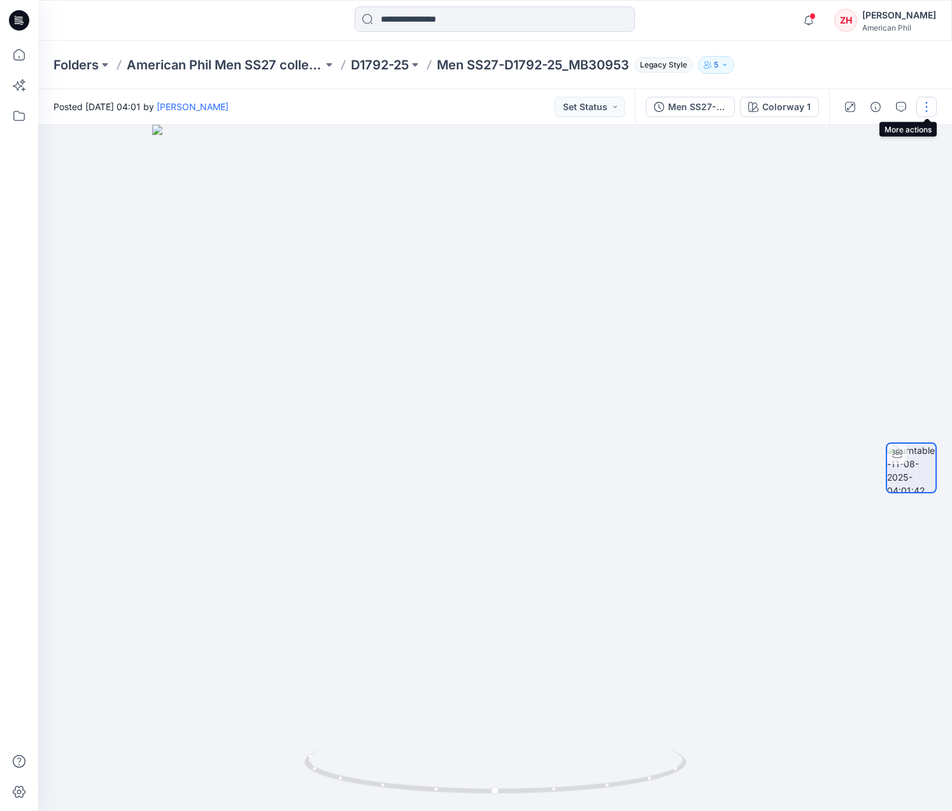
click at [931, 104] on button "button" at bounding box center [926, 107] width 20 height 20
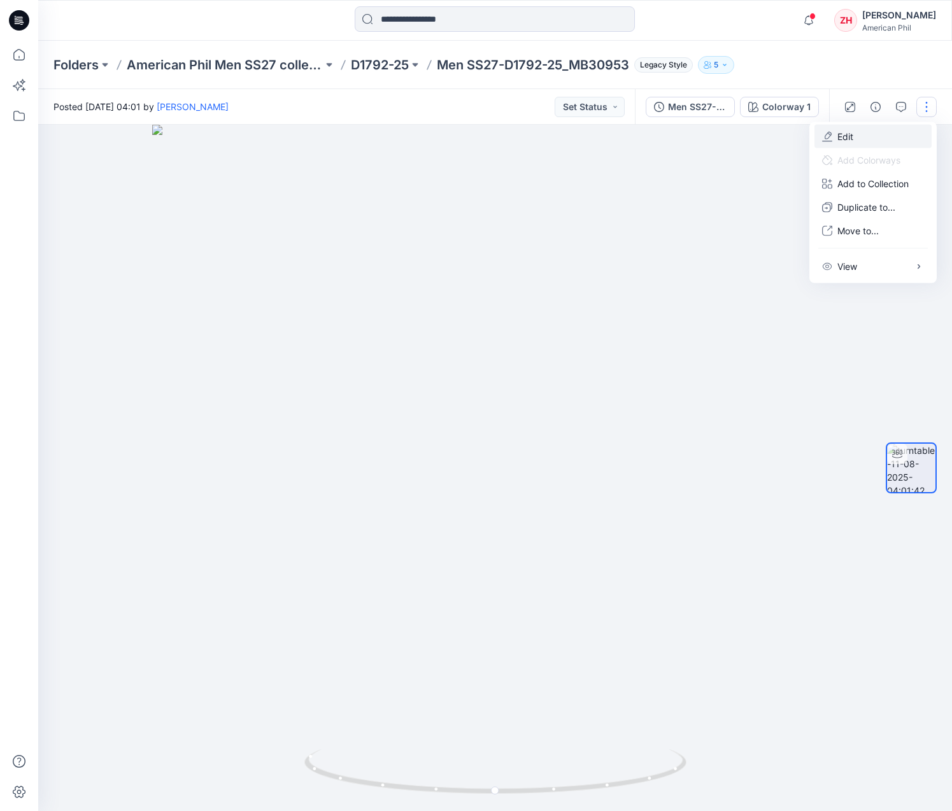
click at [909, 132] on button "Edit" at bounding box center [873, 137] width 117 height 24
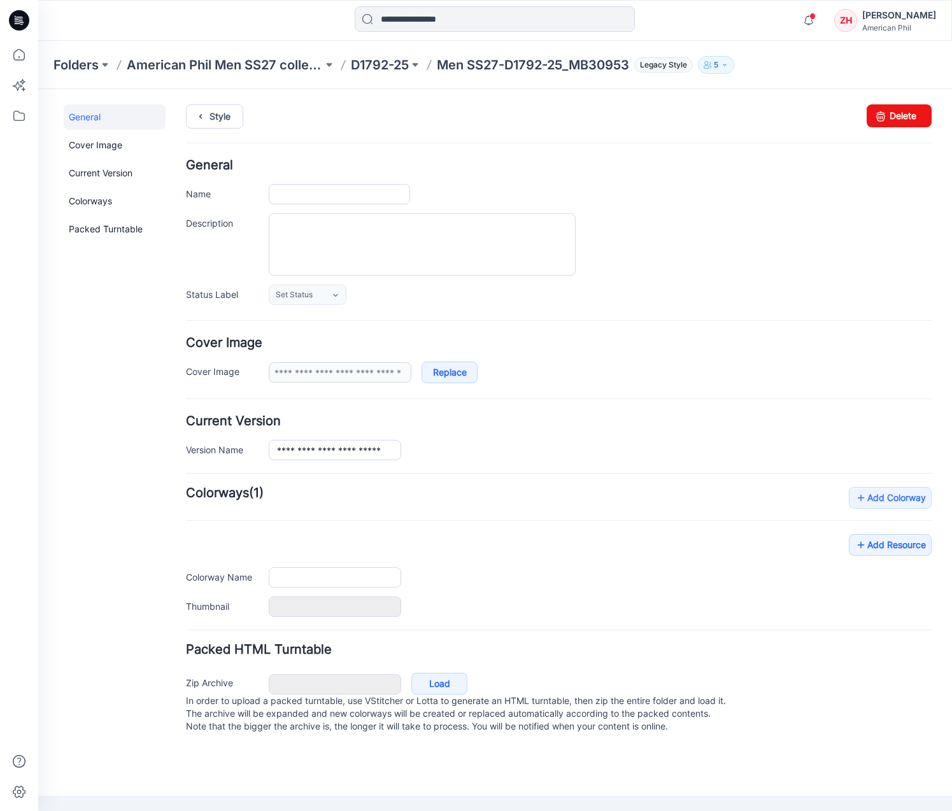
type input "**********"
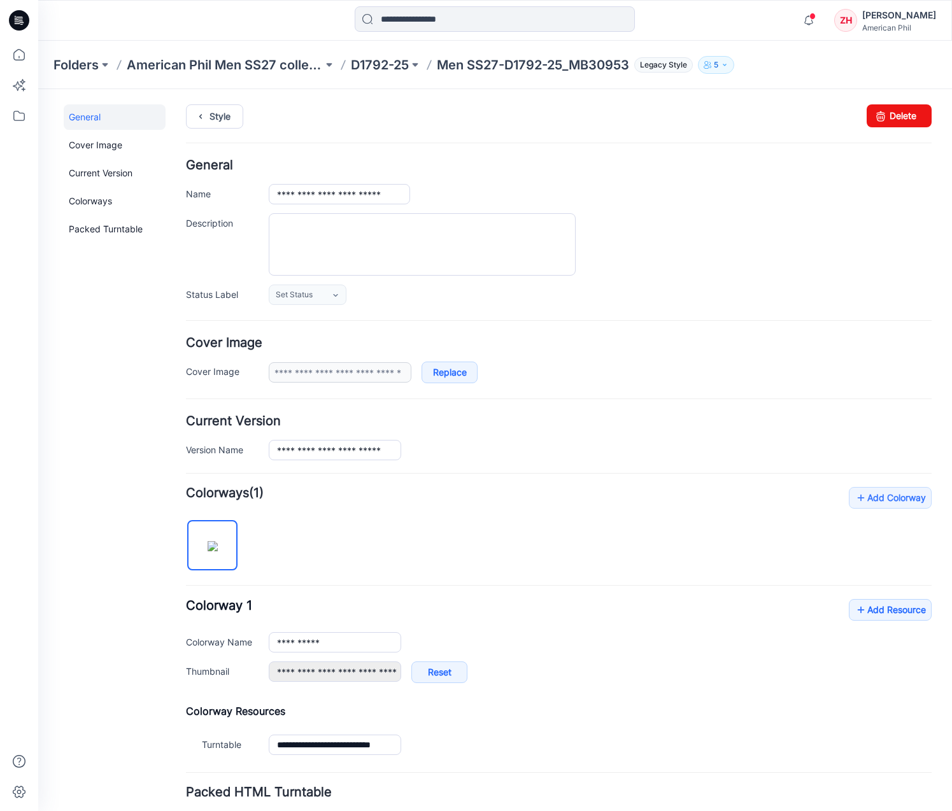
scroll to position [94, 0]
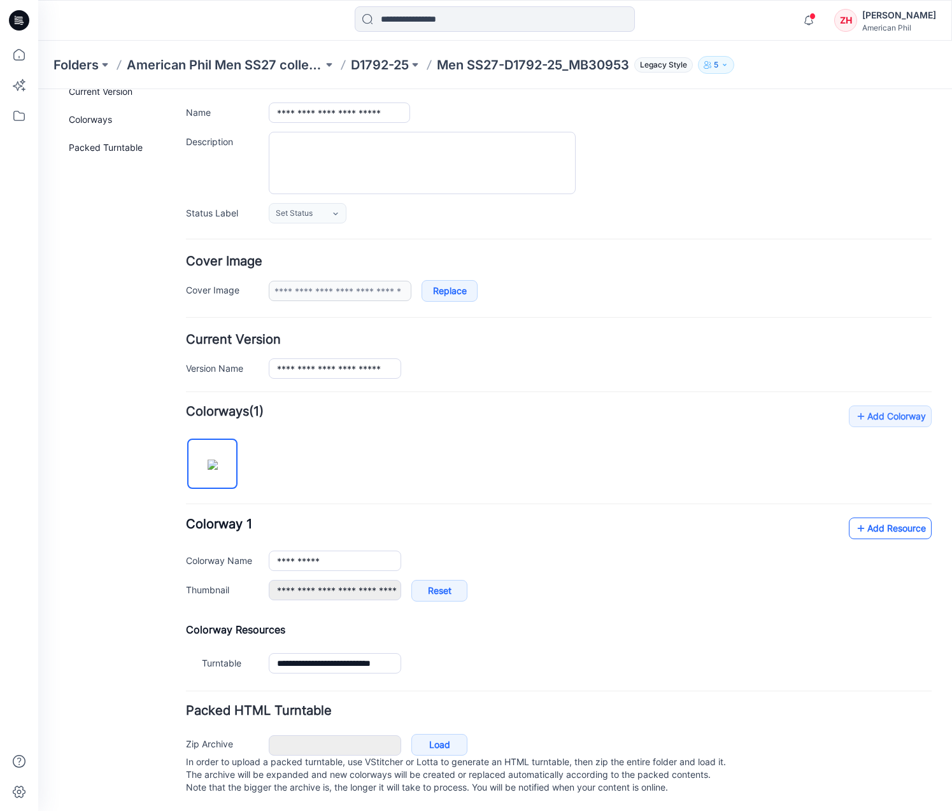
click at [855, 518] on icon at bounding box center [861, 528] width 13 height 20
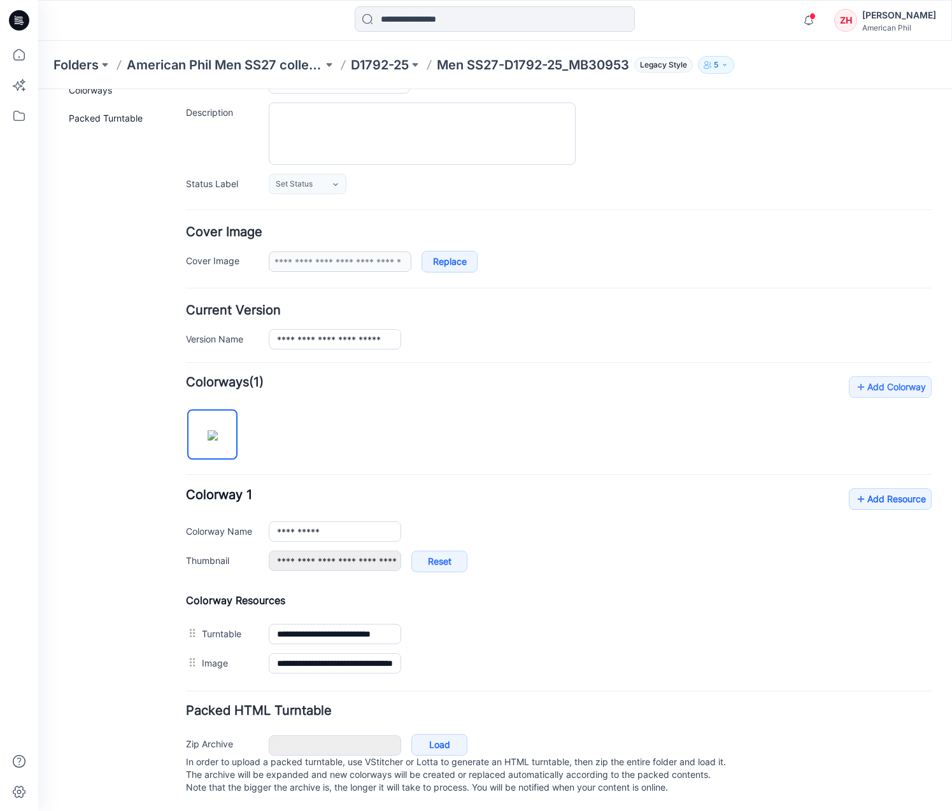
scroll to position [0, 0]
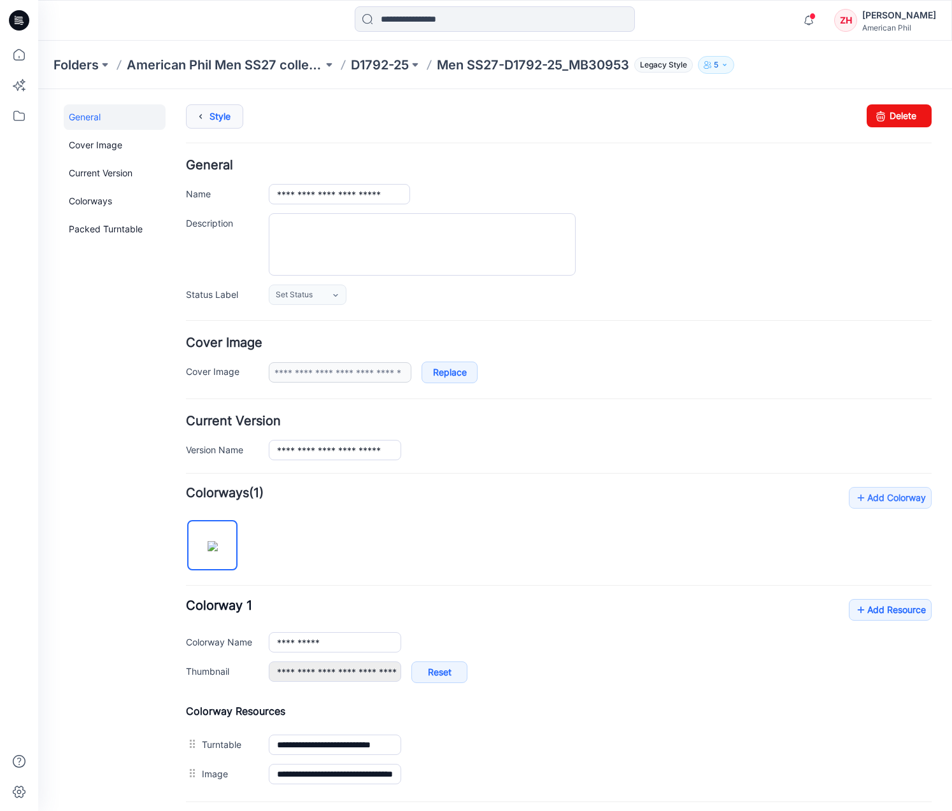
click at [229, 119] on link "Style" at bounding box center [214, 116] width 57 height 24
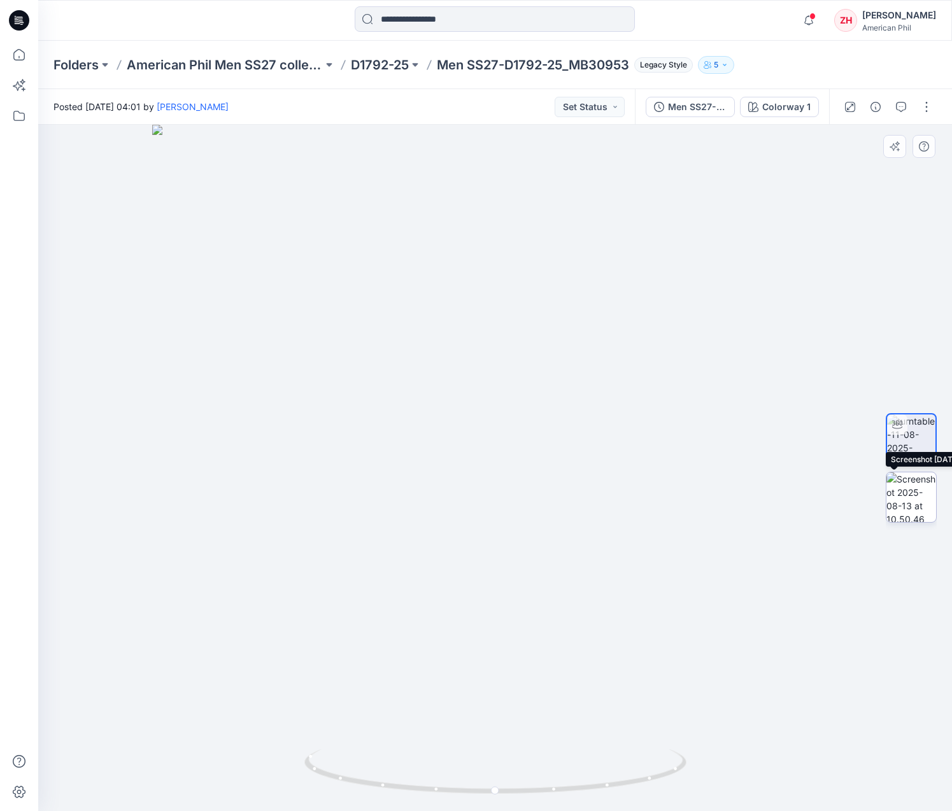
click at [920, 509] on img at bounding box center [912, 498] width 50 height 50
click at [273, 18] on div at bounding box center [495, 20] width 457 height 28
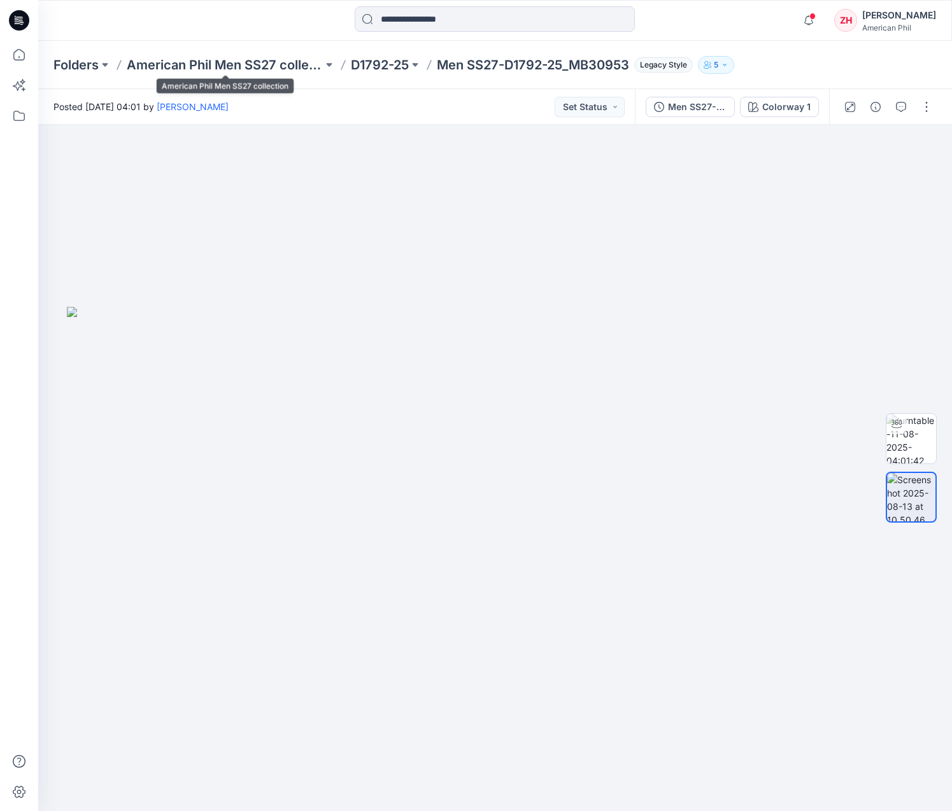
click at [262, 62] on p "American Phil Men SS27 collection" at bounding box center [225, 65] width 196 height 18
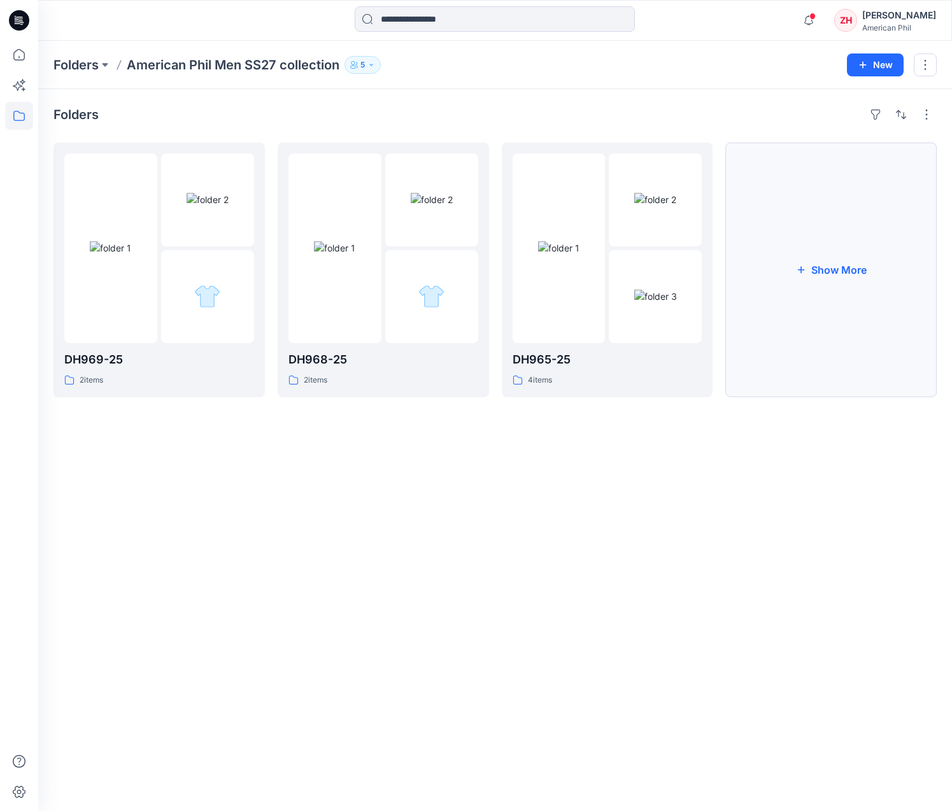
click at [798, 273] on icon "button" at bounding box center [801, 270] width 10 height 10
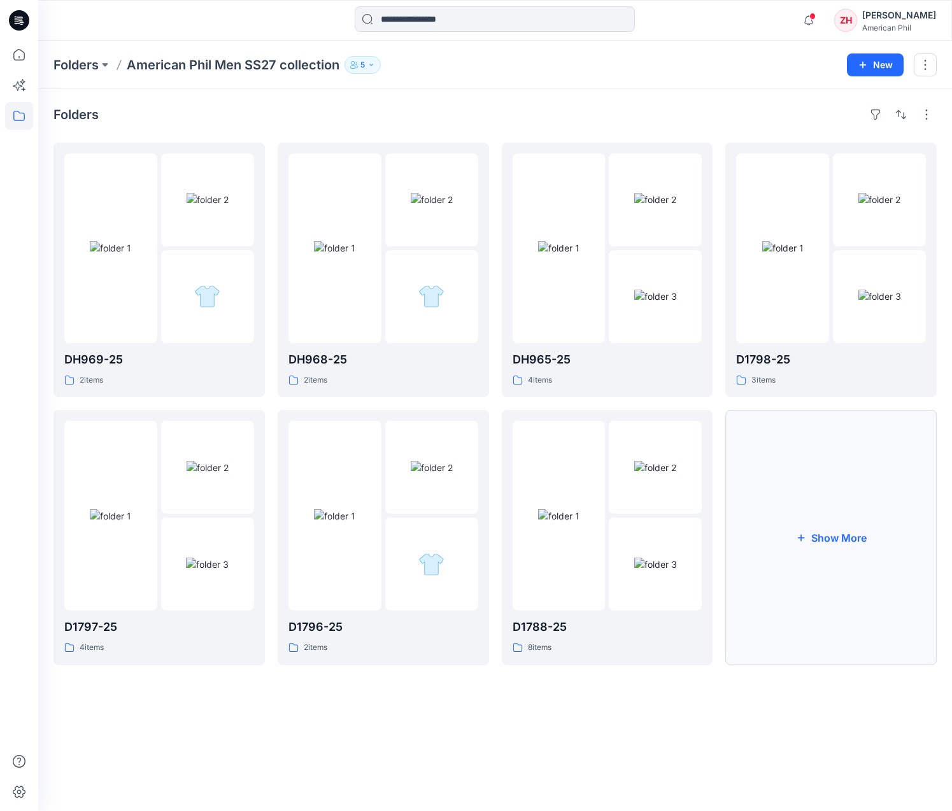
click at [873, 592] on button "Show More" at bounding box center [830, 537] width 211 height 255
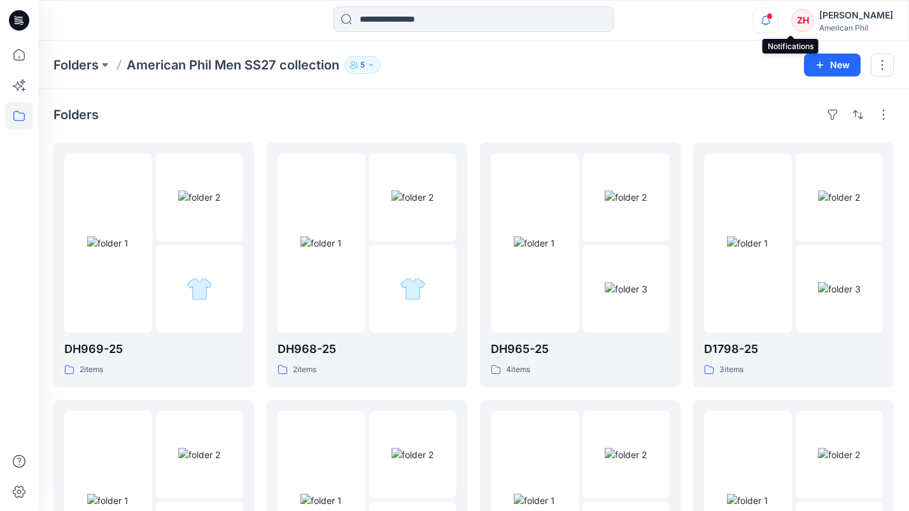
click at [778, 18] on icon "button" at bounding box center [766, 20] width 24 height 25
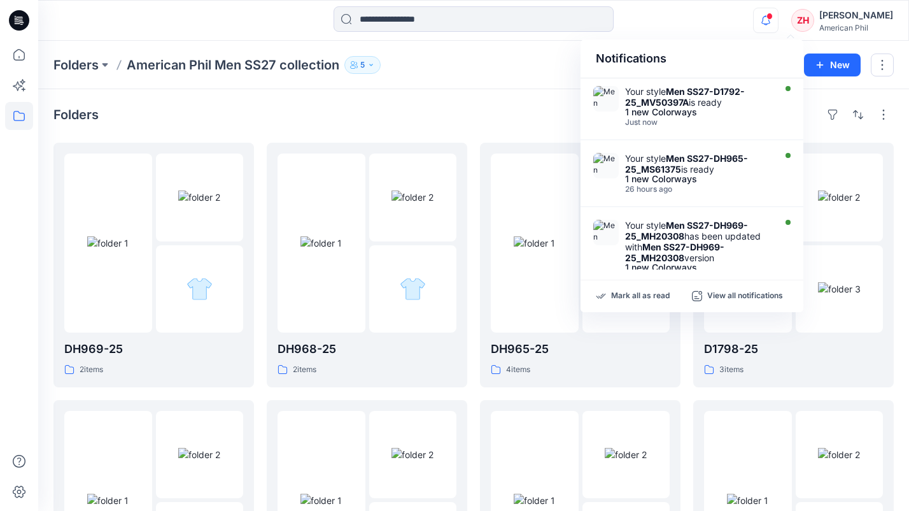
click at [741, 19] on div "Notifications Your style Men SS27-D1792-25_MV50397A is ready 1 new Colorways Ju…" at bounding box center [473, 20] width 871 height 28
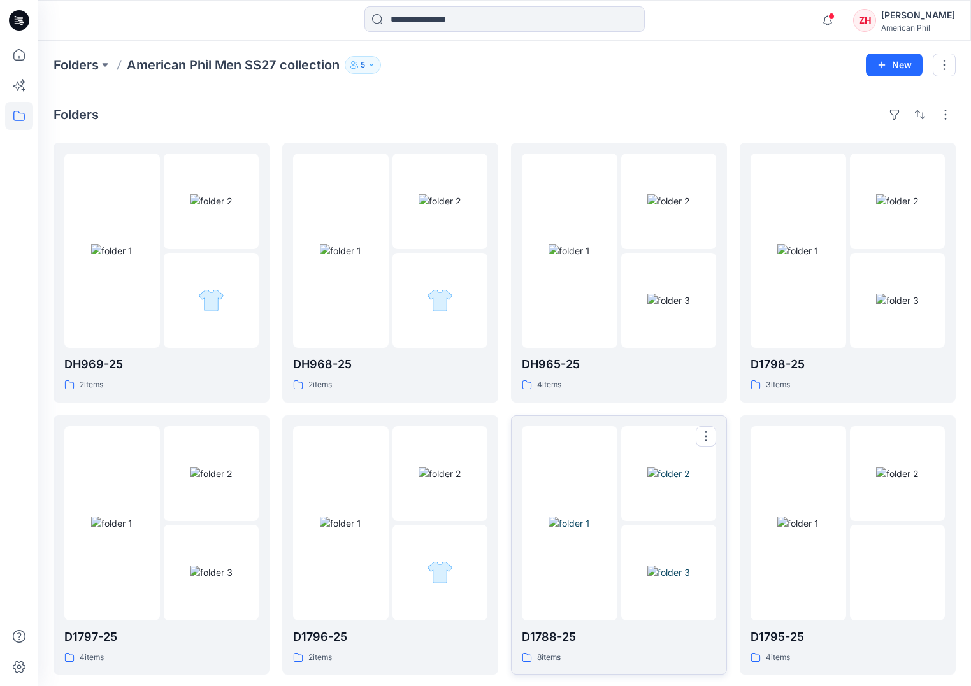
scroll to position [295, 0]
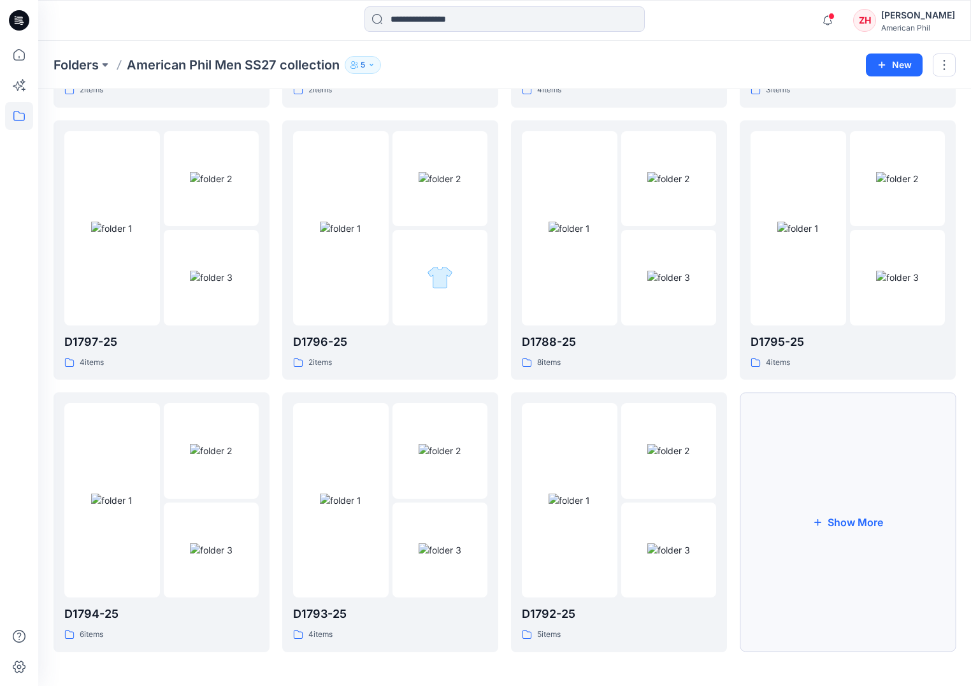
click at [836, 504] on button "Show More" at bounding box center [847, 522] width 216 height 260
click at [647, 444] on img at bounding box center [668, 450] width 42 height 13
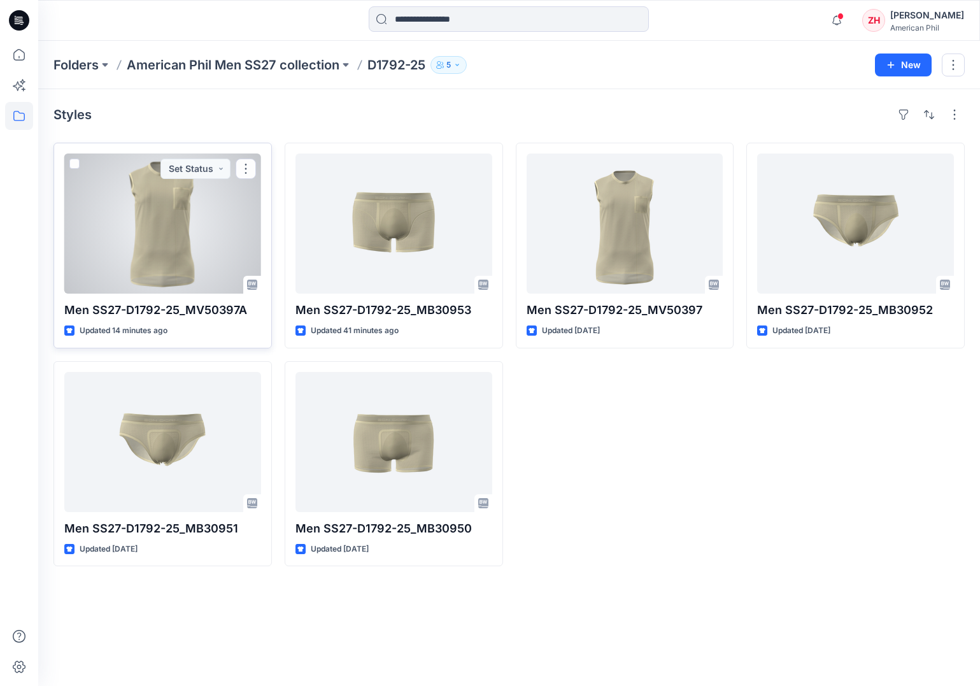
click at [186, 252] on div at bounding box center [162, 223] width 197 height 140
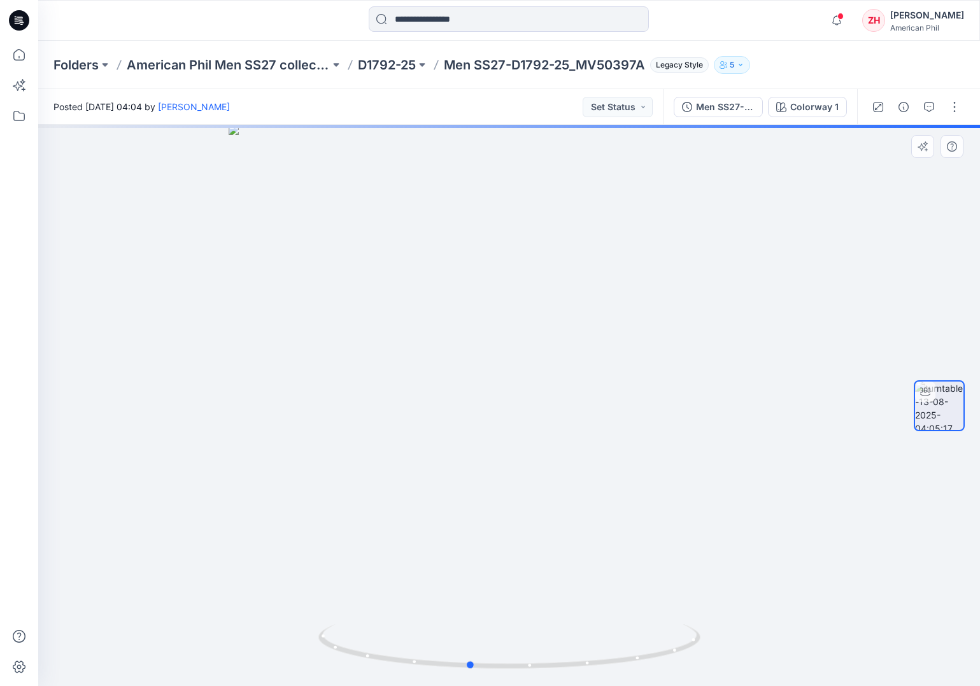
click at [667, 347] on div at bounding box center [509, 405] width 942 height 561
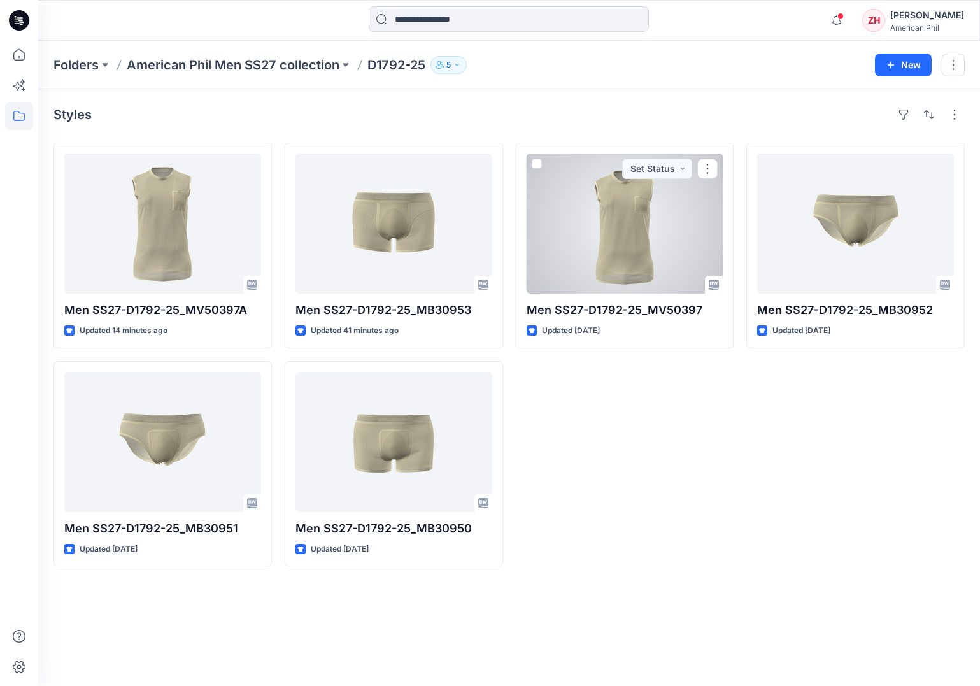
drag, startPoint x: 673, startPoint y: 207, endPoint x: 678, endPoint y: 202, distance: 7.7
click at [673, 206] on div at bounding box center [625, 223] width 197 height 140
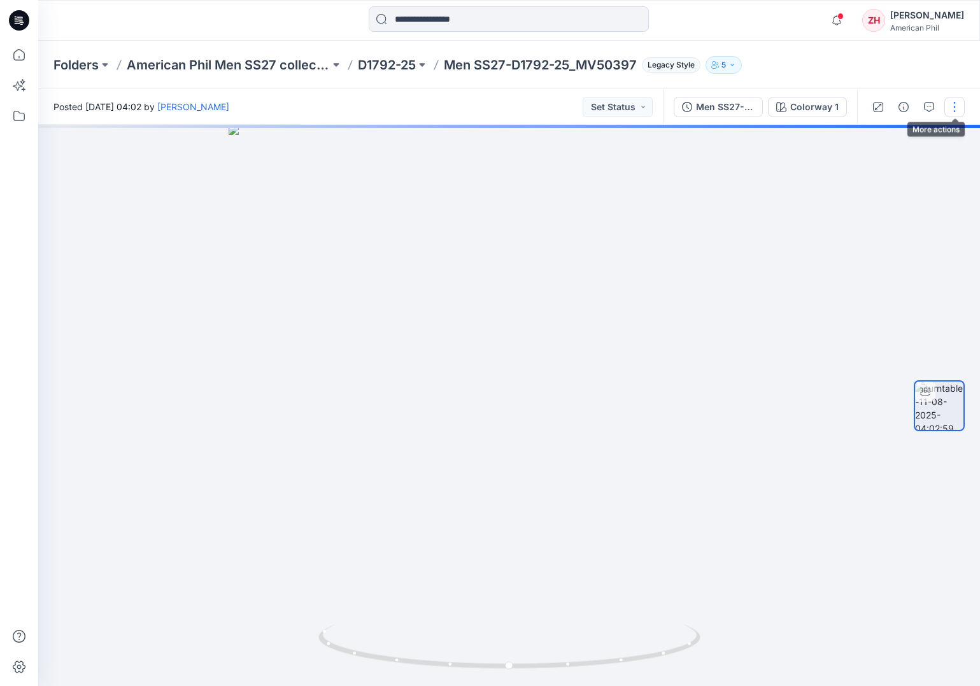
click at [952, 107] on button "button" at bounding box center [954, 107] width 20 height 20
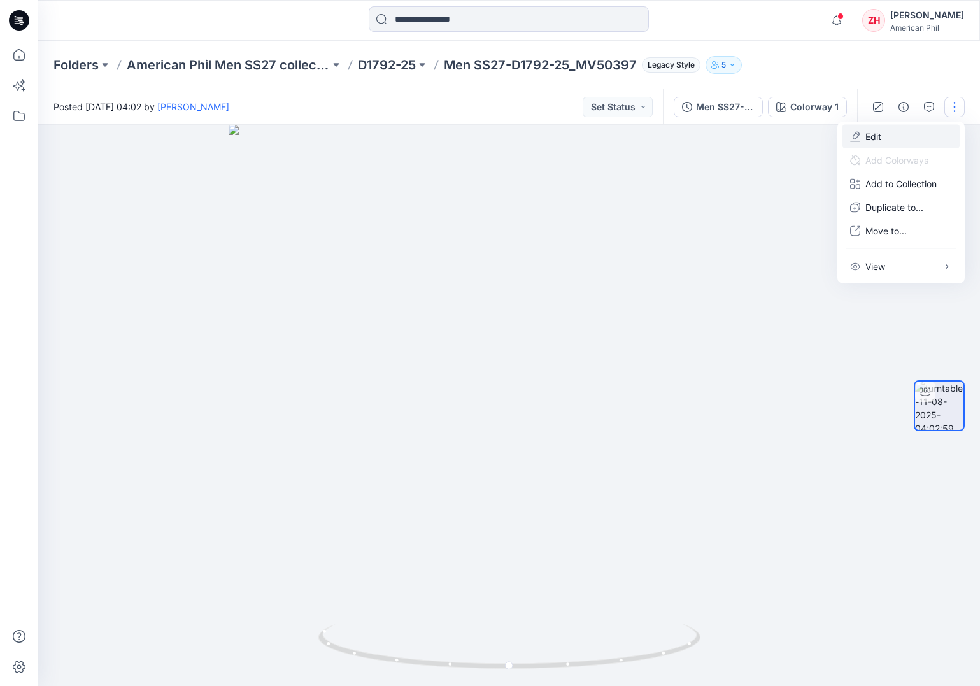
click at [928, 131] on button "Edit" at bounding box center [901, 137] width 117 height 24
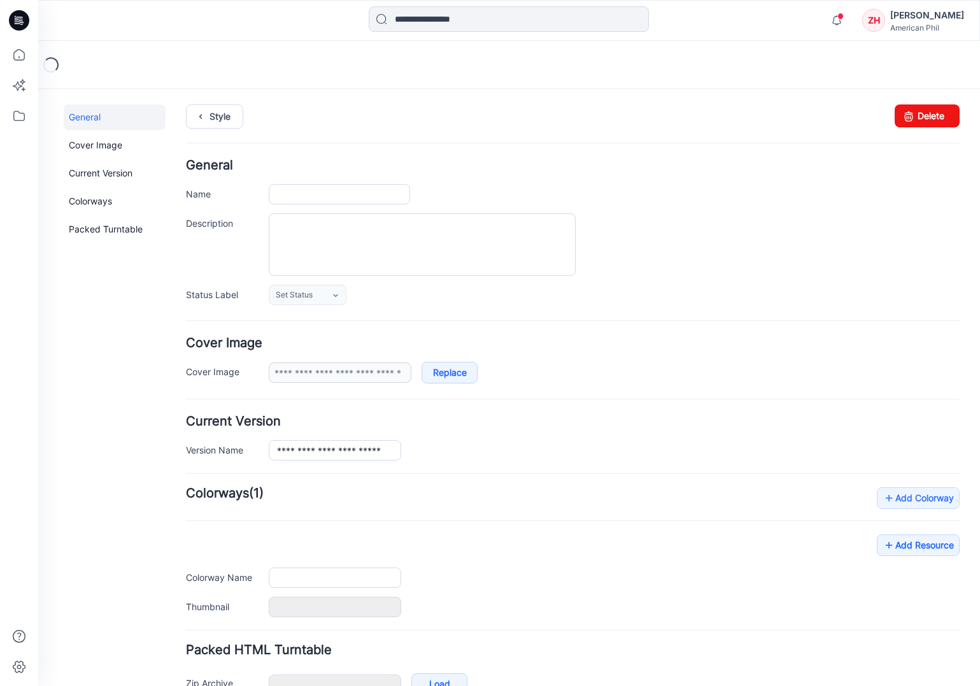
type input "**********"
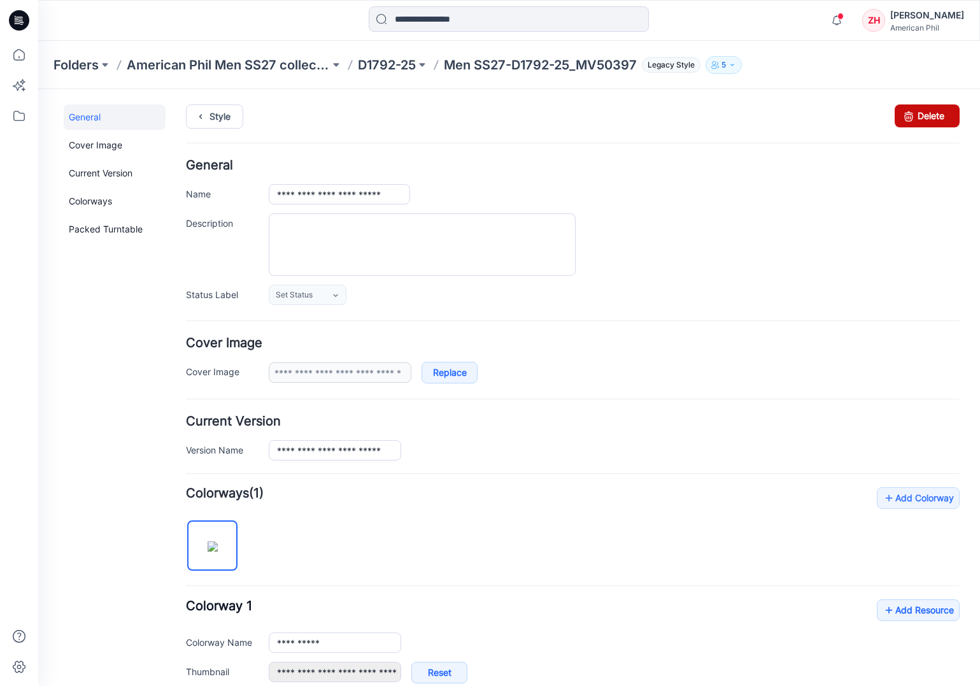
click at [910, 120] on link "Delete" at bounding box center [927, 115] width 65 height 23
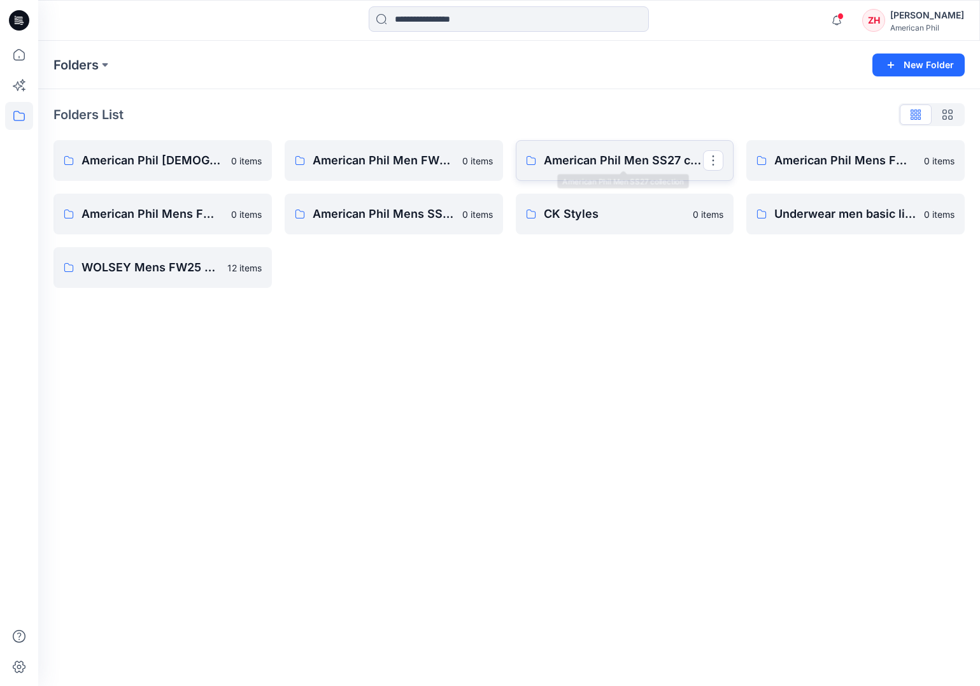
click at [636, 158] on p "American Phil Men SS27 collection" at bounding box center [624, 161] width 160 height 18
